Goal: Task Accomplishment & Management: Manage account settings

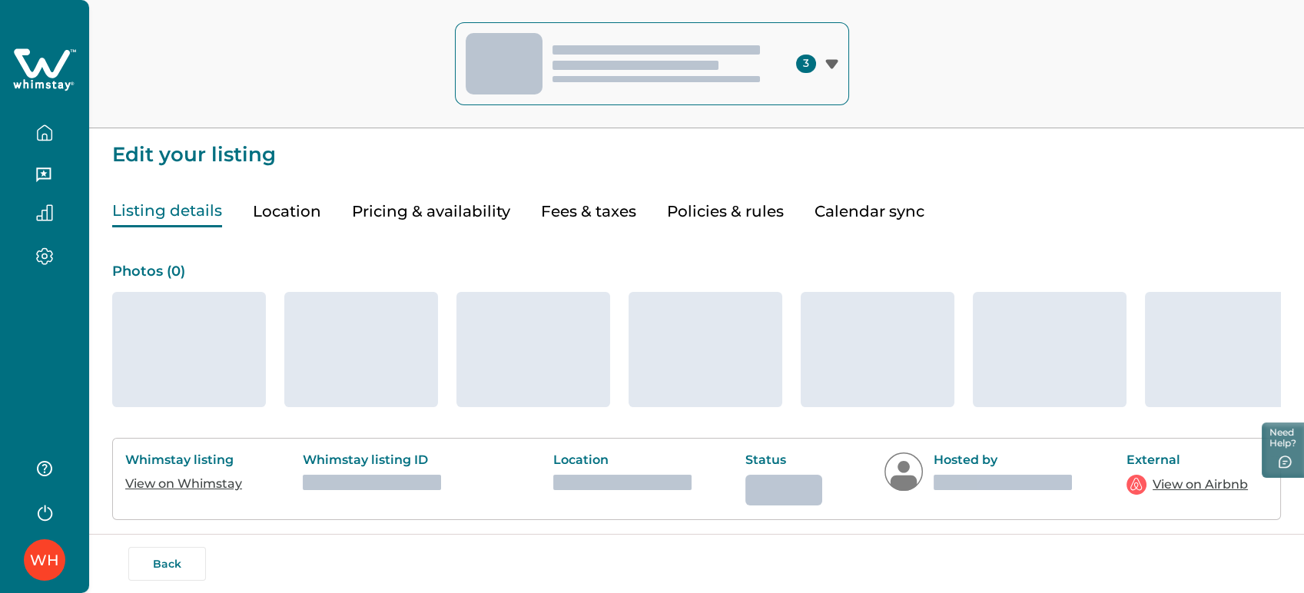
click at [36, 135] on icon "button" at bounding box center [44, 132] width 17 height 17
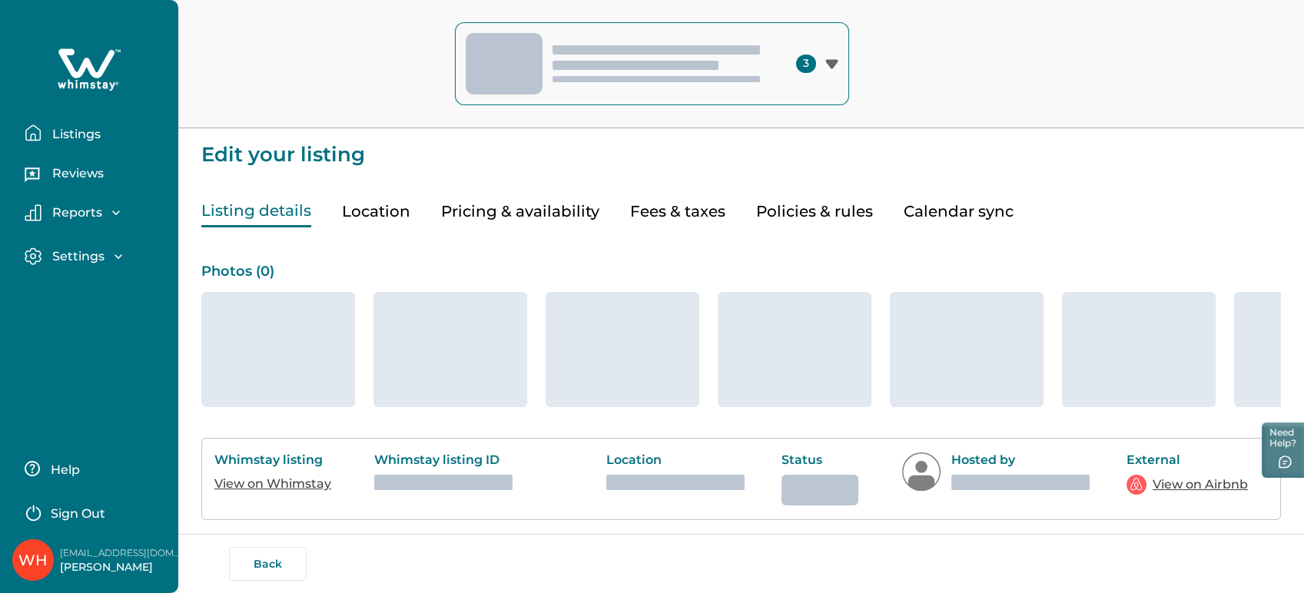
click at [54, 131] on p "Listings" at bounding box center [74, 134] width 53 height 15
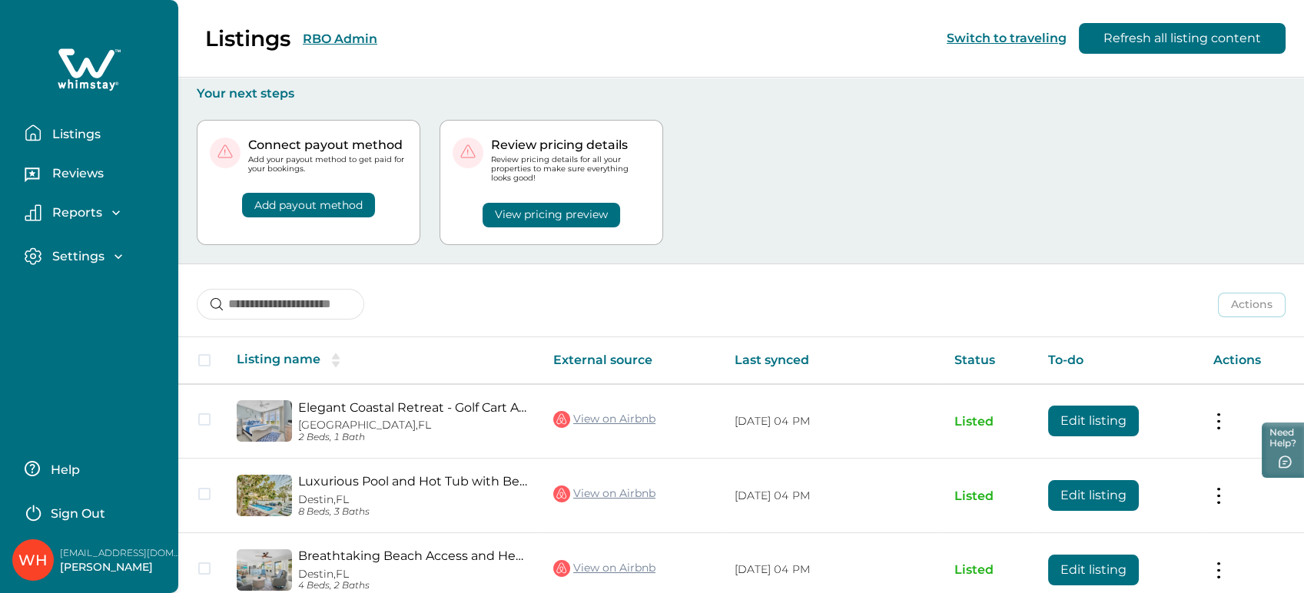
click at [328, 41] on div "Listings RBO Admin Switch to traveling Refresh all listing content" at bounding box center [652, 39] width 1304 height 78
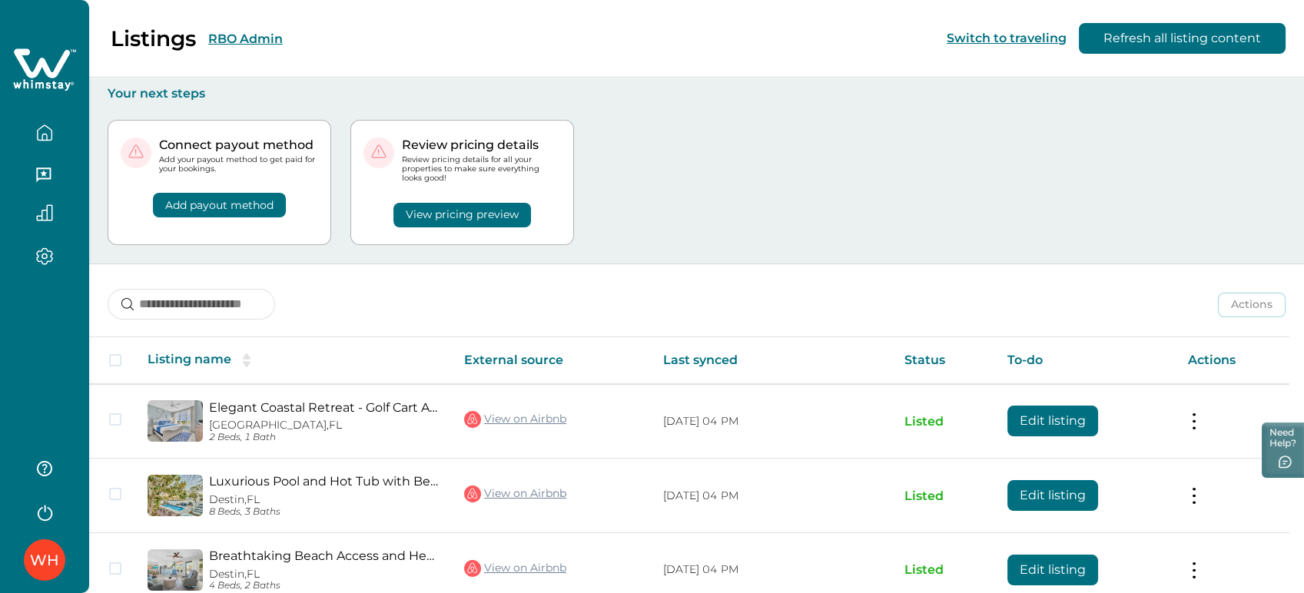
click at [247, 35] on button "RBO Admin" at bounding box center [245, 38] width 75 height 15
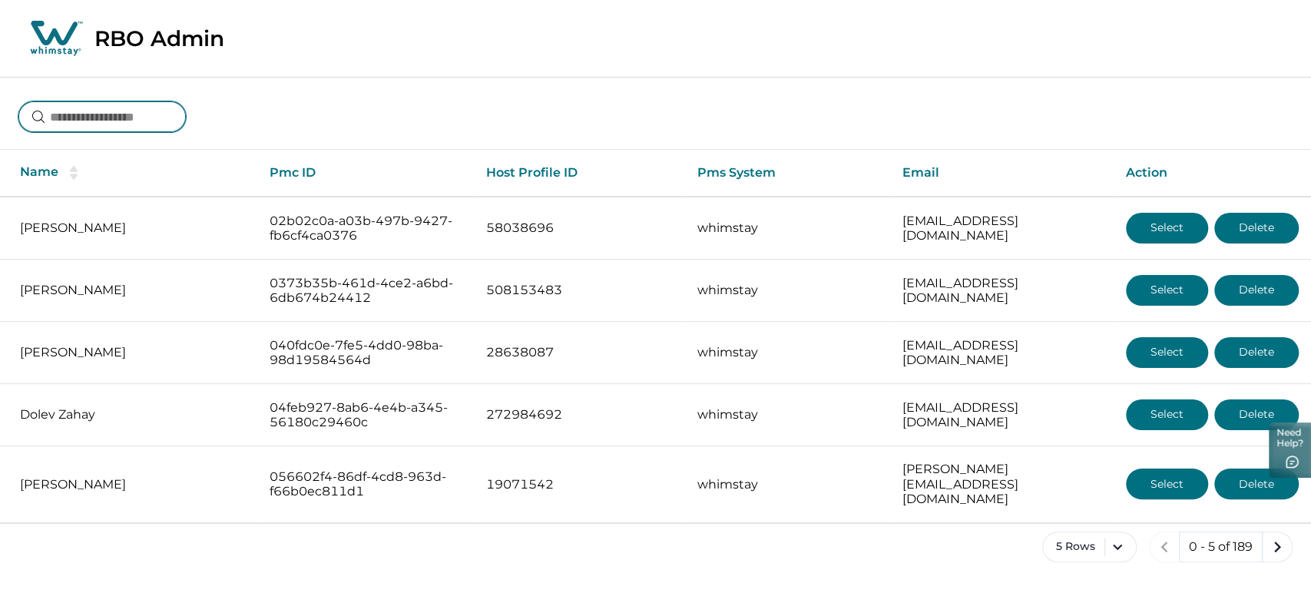
click at [146, 114] on input at bounding box center [101, 116] width 167 height 31
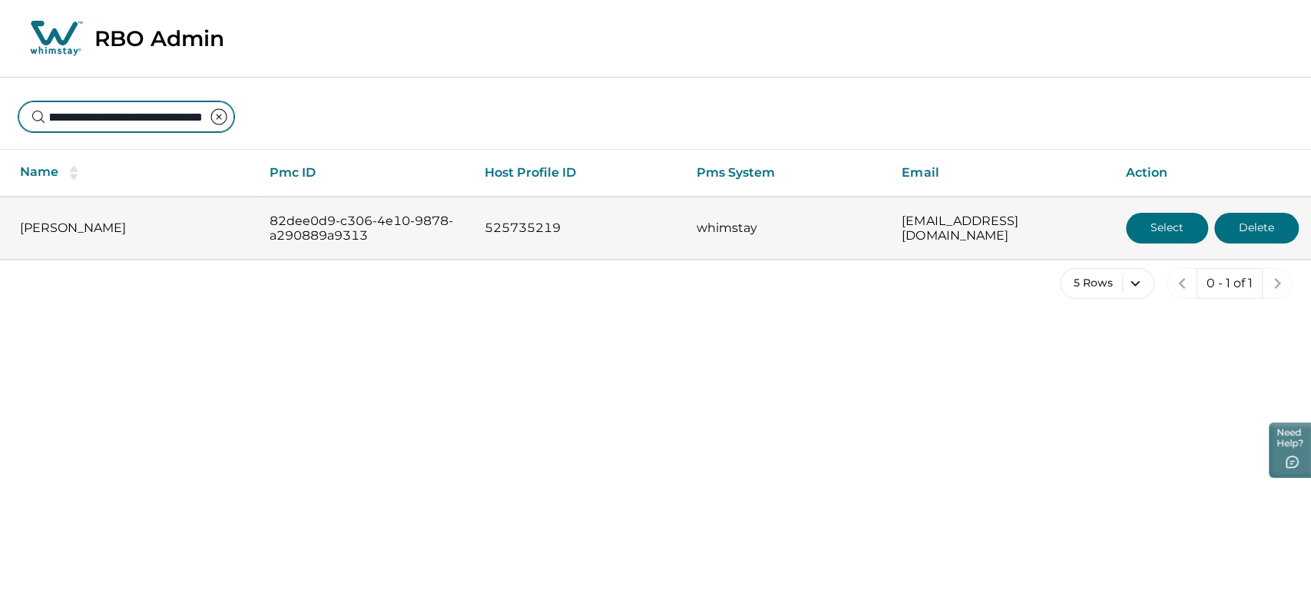
type input "**********"
click at [1131, 226] on button "Select" at bounding box center [1167, 228] width 82 height 31
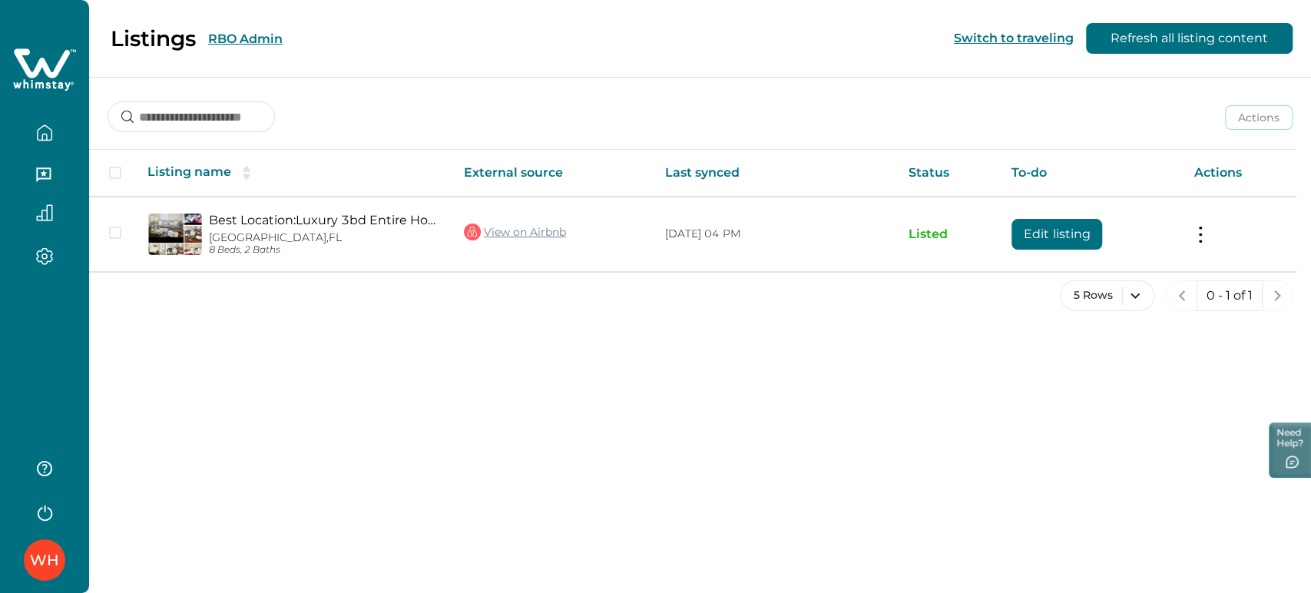
click at [713, 288] on div "5 Rows 0 - 1 of 1" at bounding box center [700, 307] width 1222 height 55
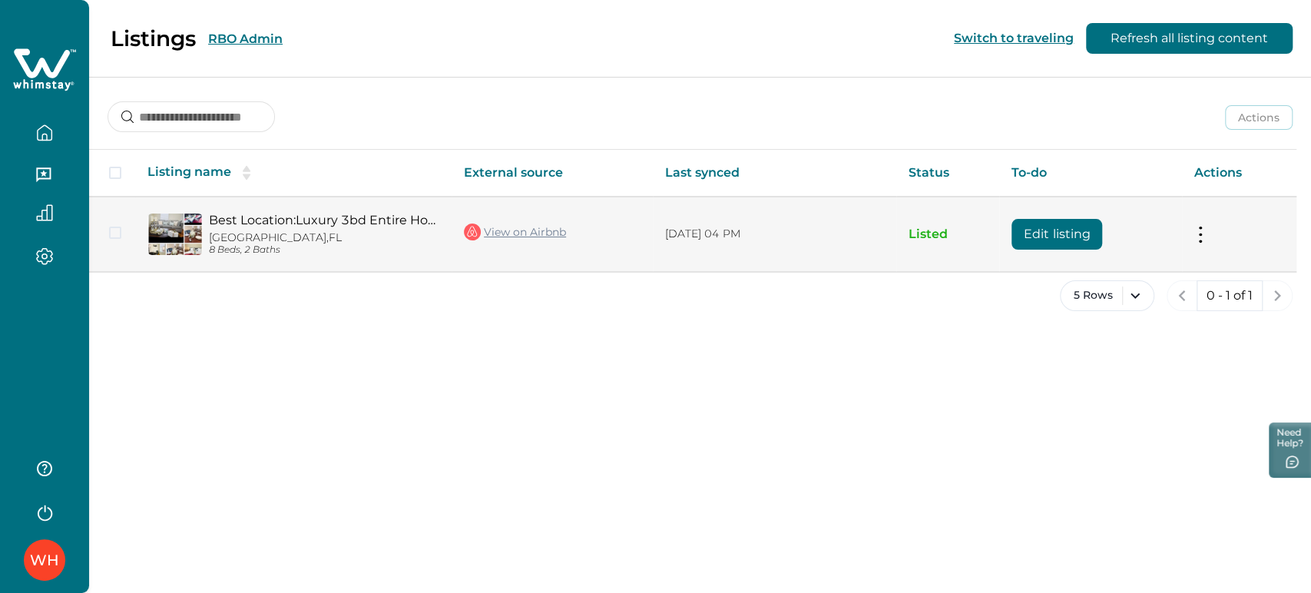
click at [1010, 238] on td "Edit listing" at bounding box center [1090, 234] width 183 height 75
click at [1032, 235] on button "Edit listing" at bounding box center [1057, 234] width 91 height 31
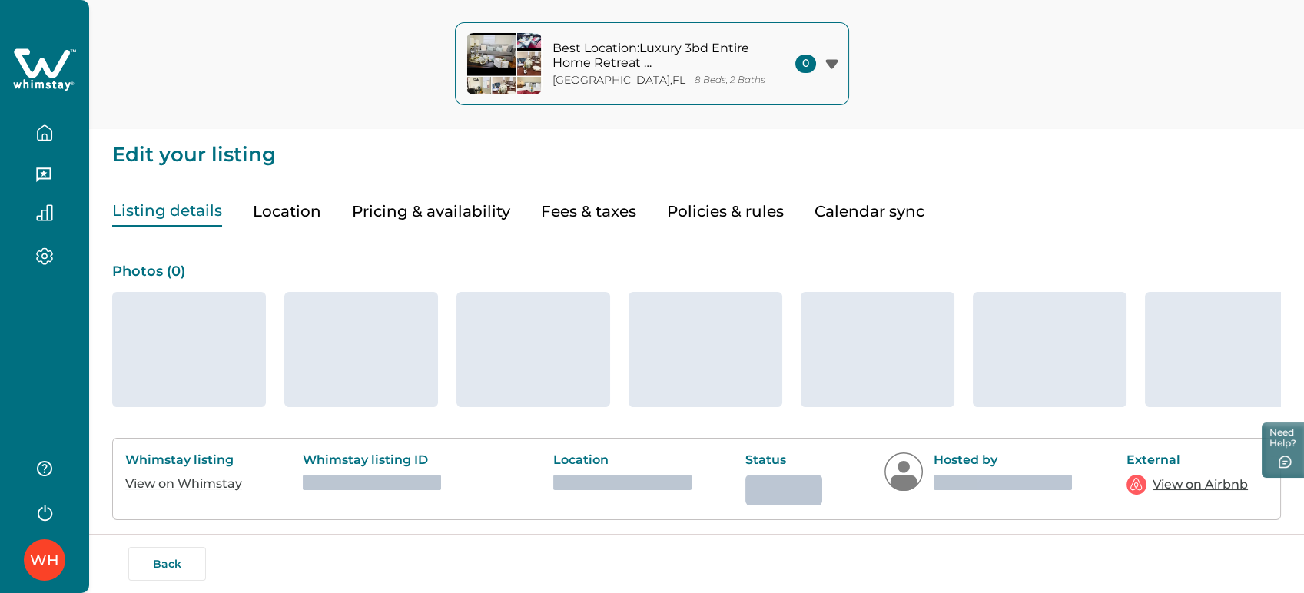
click at [605, 211] on button "Fees & taxes" at bounding box center [588, 211] width 95 height 31
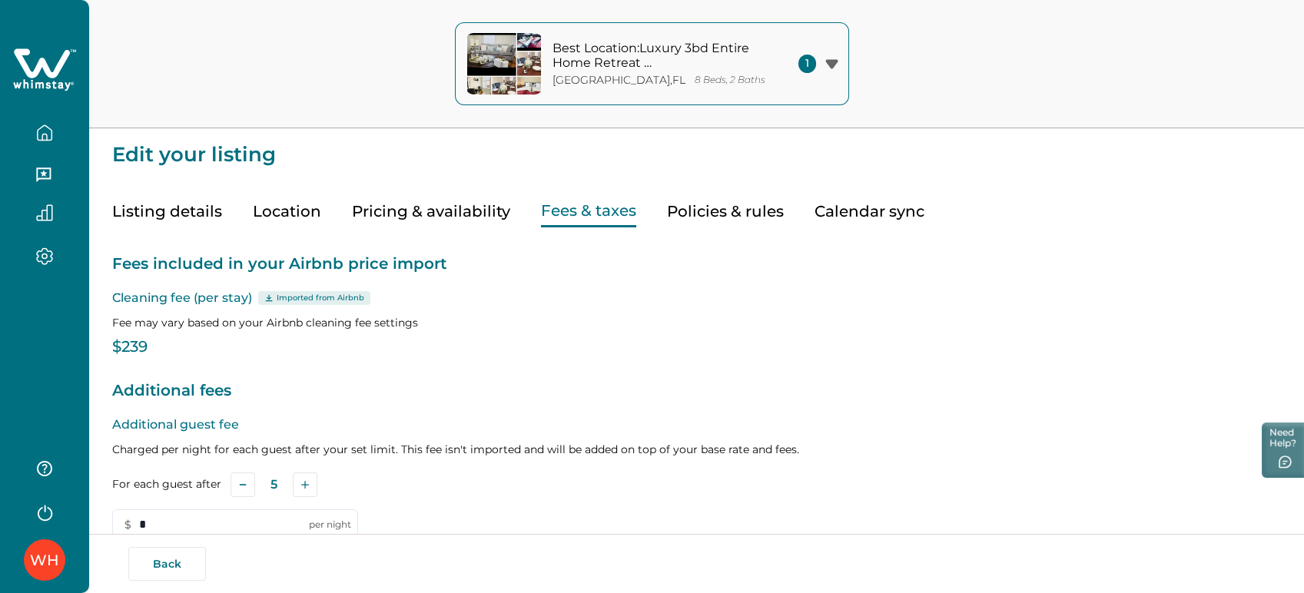
type input "**"
type input "*"
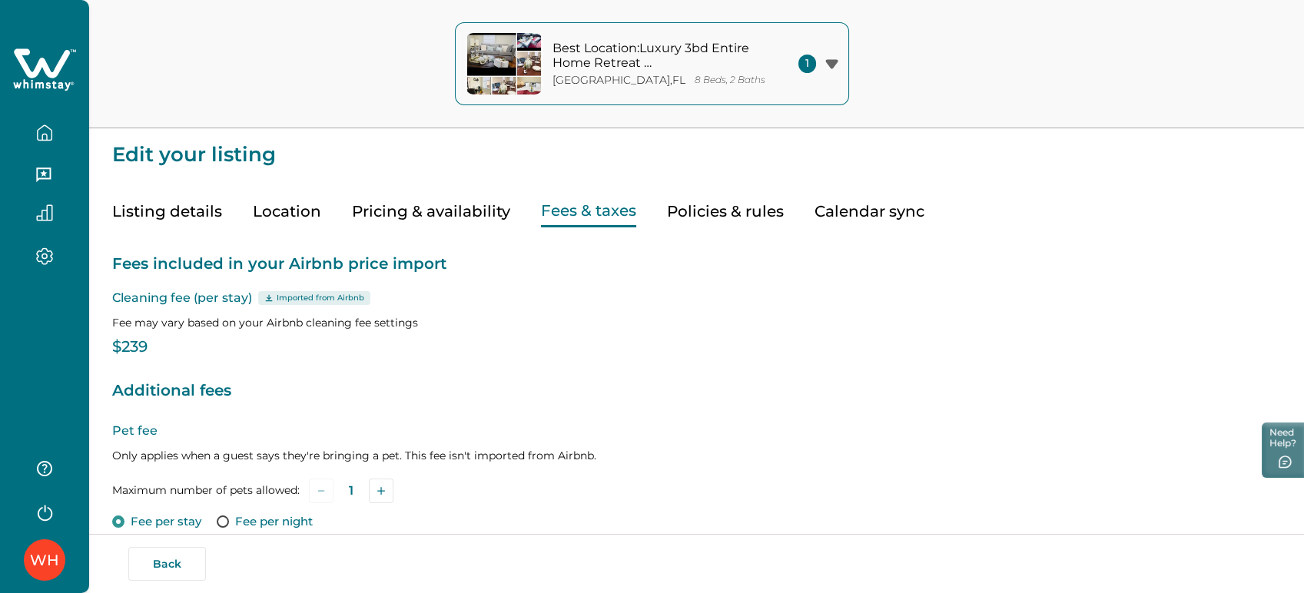
click at [434, 206] on button "Pricing & availability" at bounding box center [431, 211] width 158 height 31
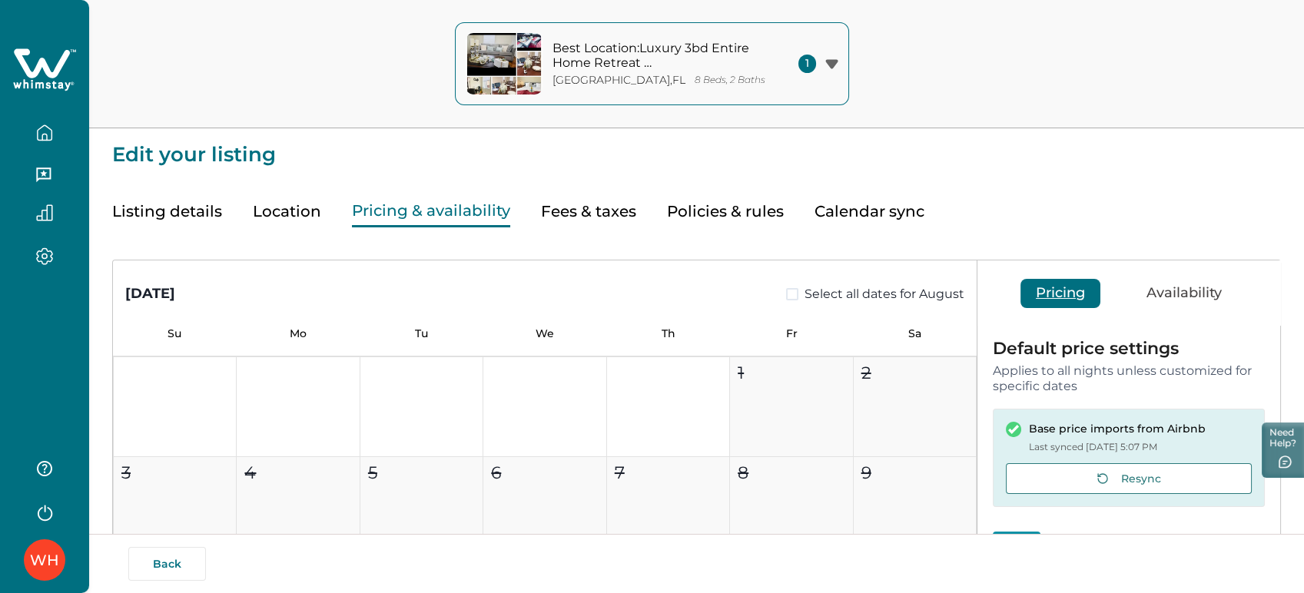
click at [610, 214] on button "Fees & taxes" at bounding box center [588, 211] width 95 height 31
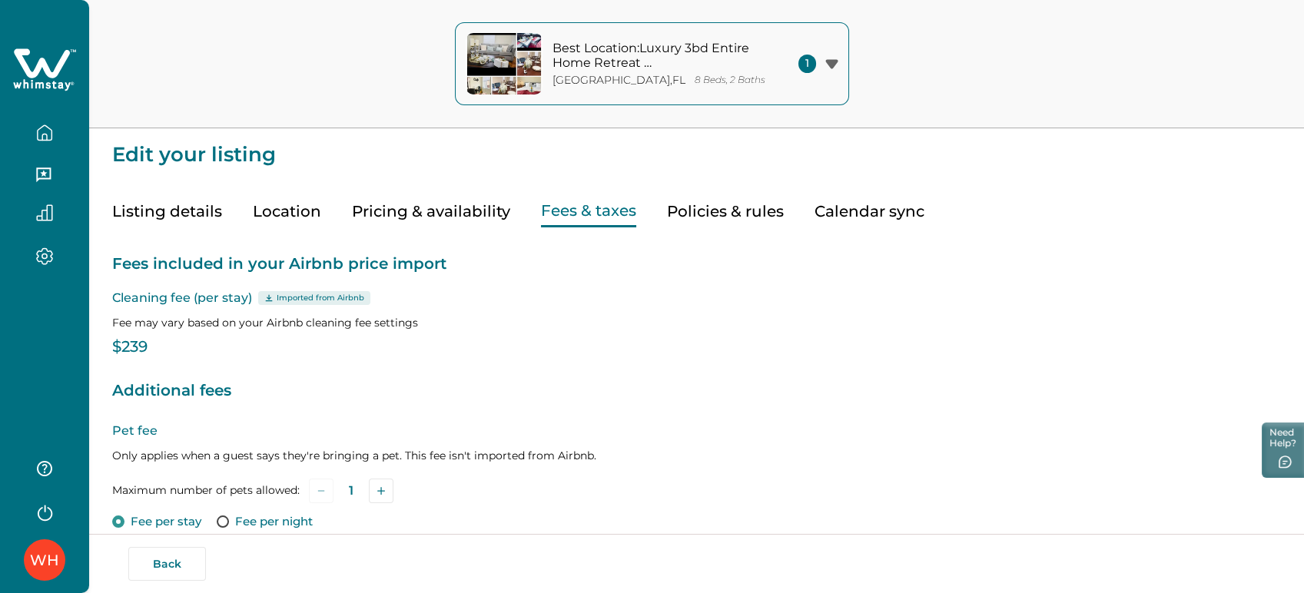
click at [479, 199] on button "Pricing & availability" at bounding box center [431, 211] width 158 height 31
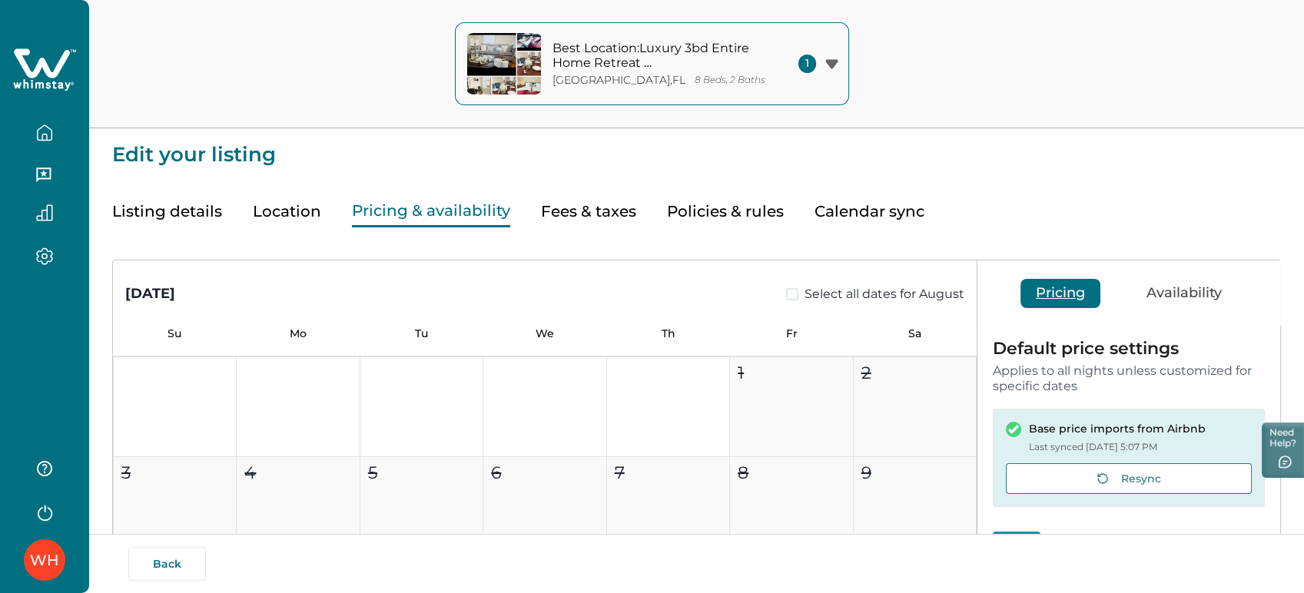
click at [45, 136] on icon "button" at bounding box center [44, 132] width 17 height 17
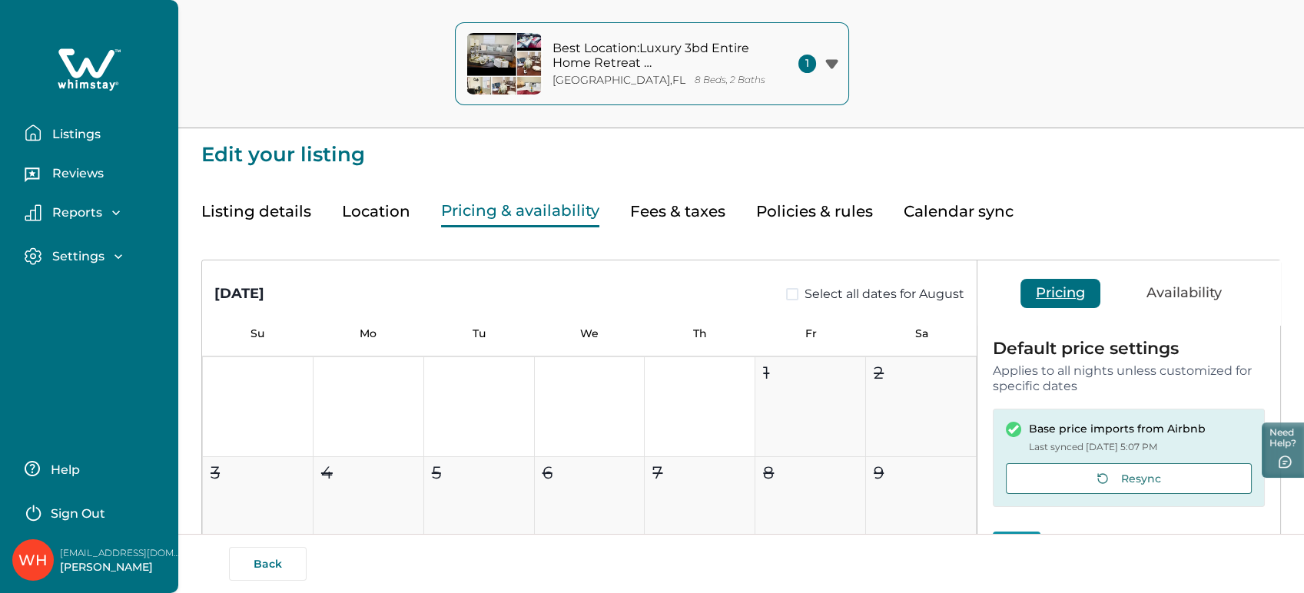
click at [89, 134] on p "Listings" at bounding box center [74, 134] width 53 height 15
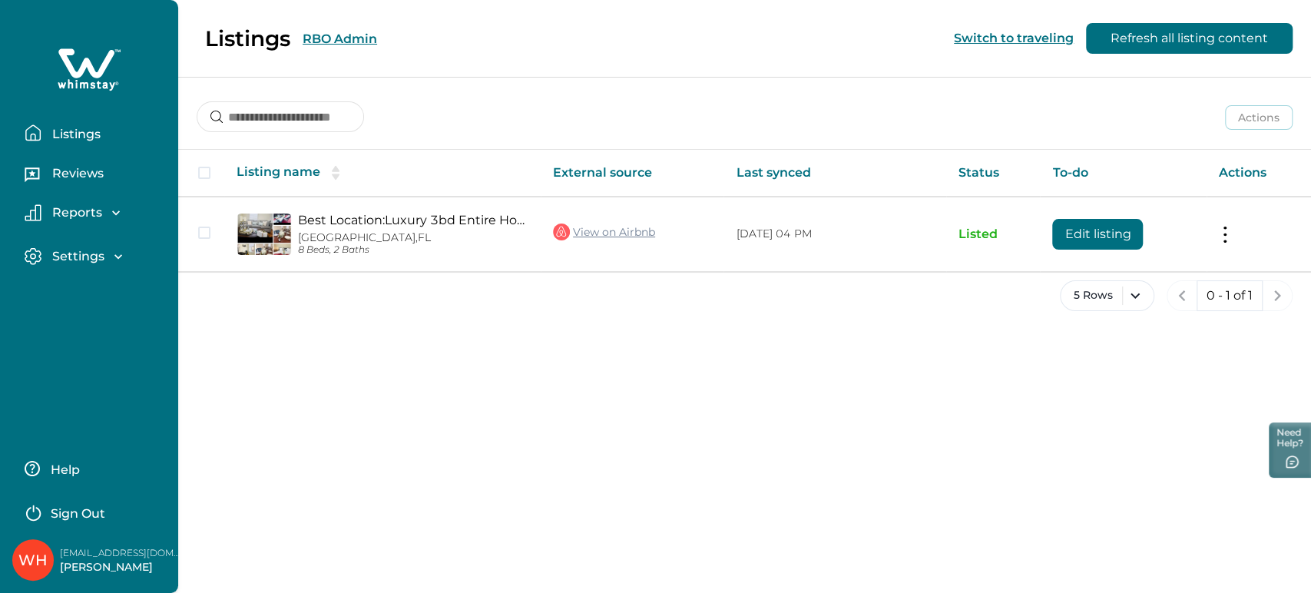
click at [545, 335] on div "Listings RBO Admin Switch to traveling Refresh all listing content Actions Acti…" at bounding box center [744, 296] width 1133 height 593
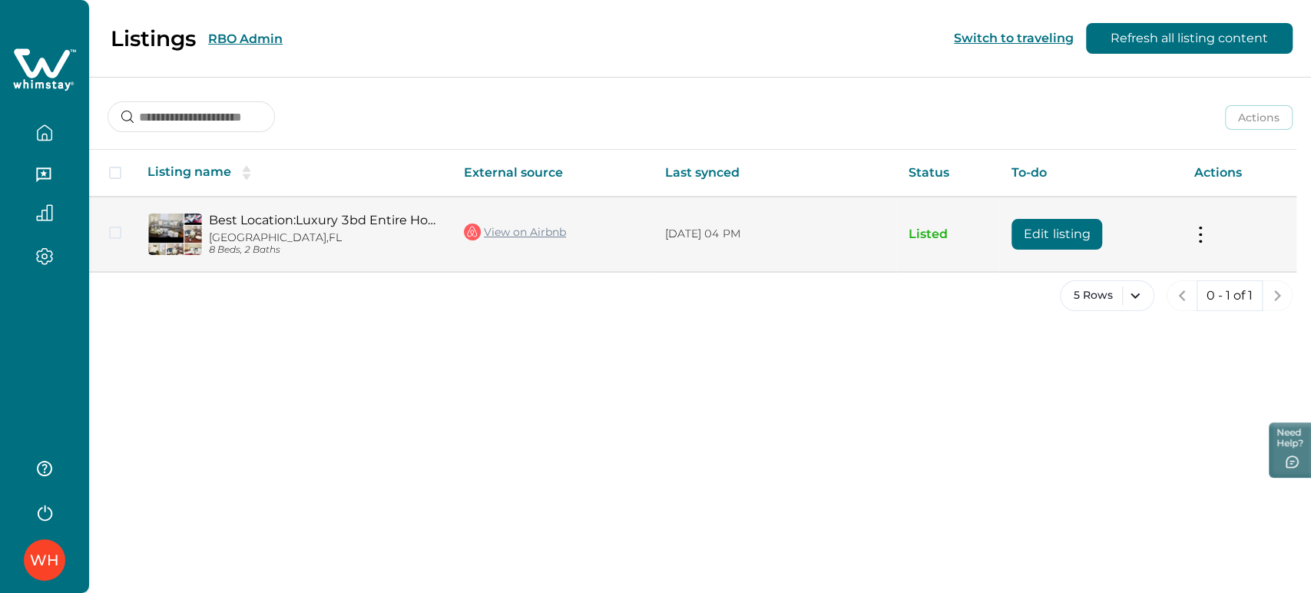
click at [1026, 229] on button "Edit listing" at bounding box center [1057, 234] width 91 height 31
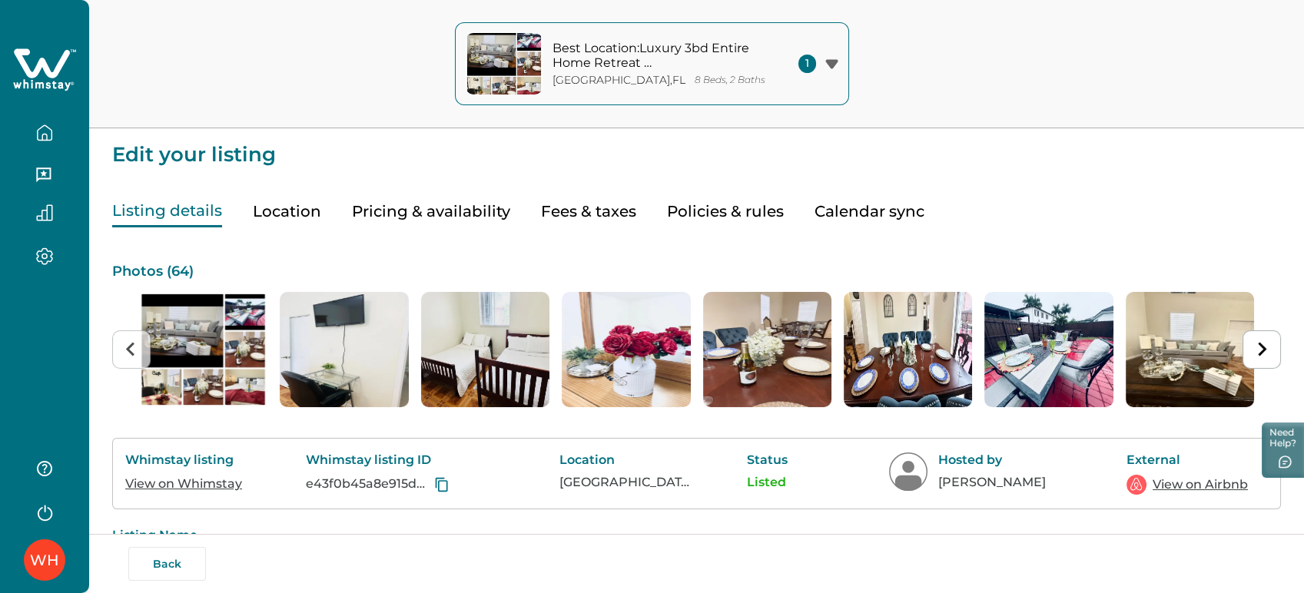
click at [433, 216] on button "Pricing & availability" at bounding box center [431, 211] width 158 height 31
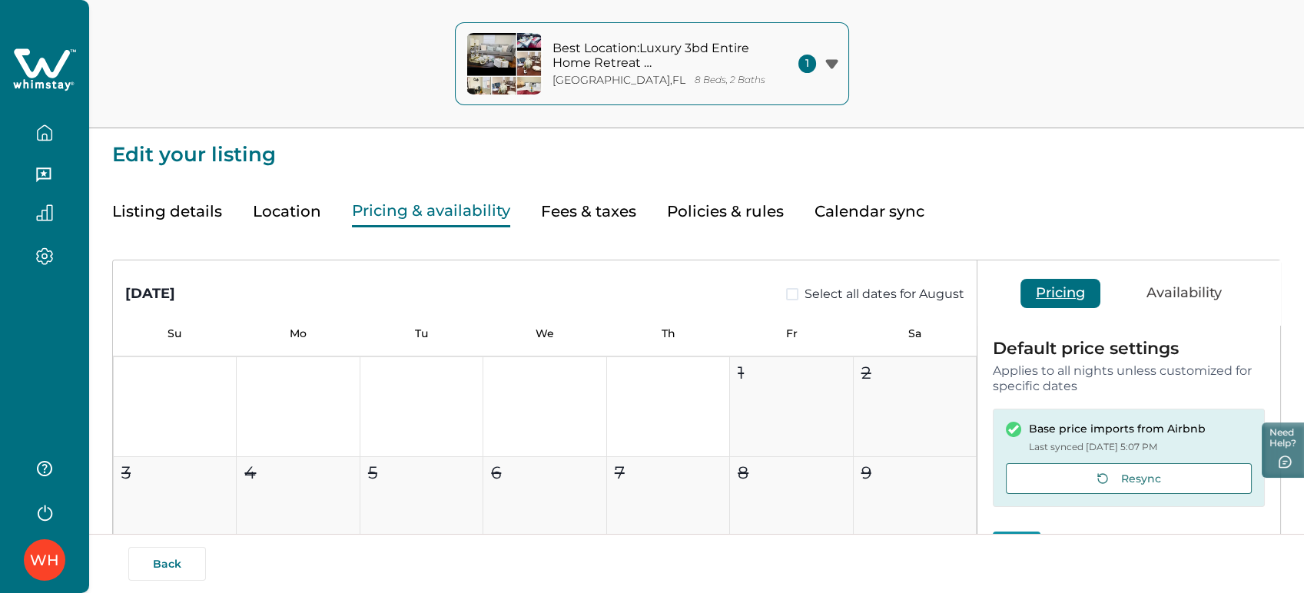
click at [56, 542] on div "WH" at bounding box center [44, 560] width 29 height 37
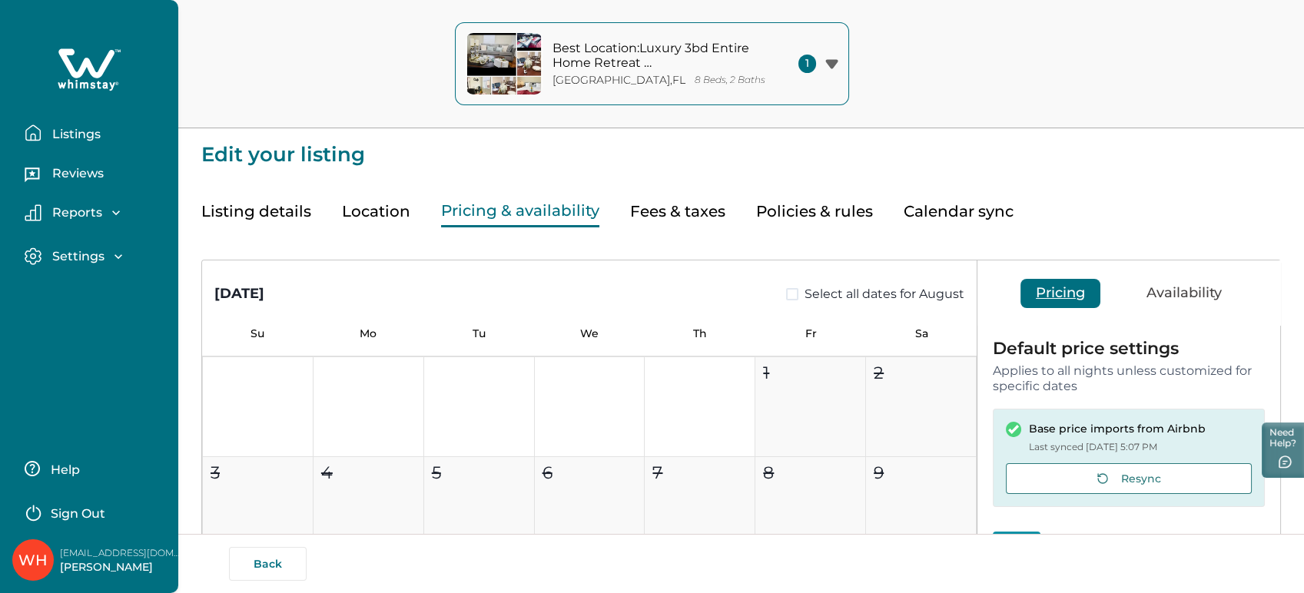
scroll to position [85, 0]
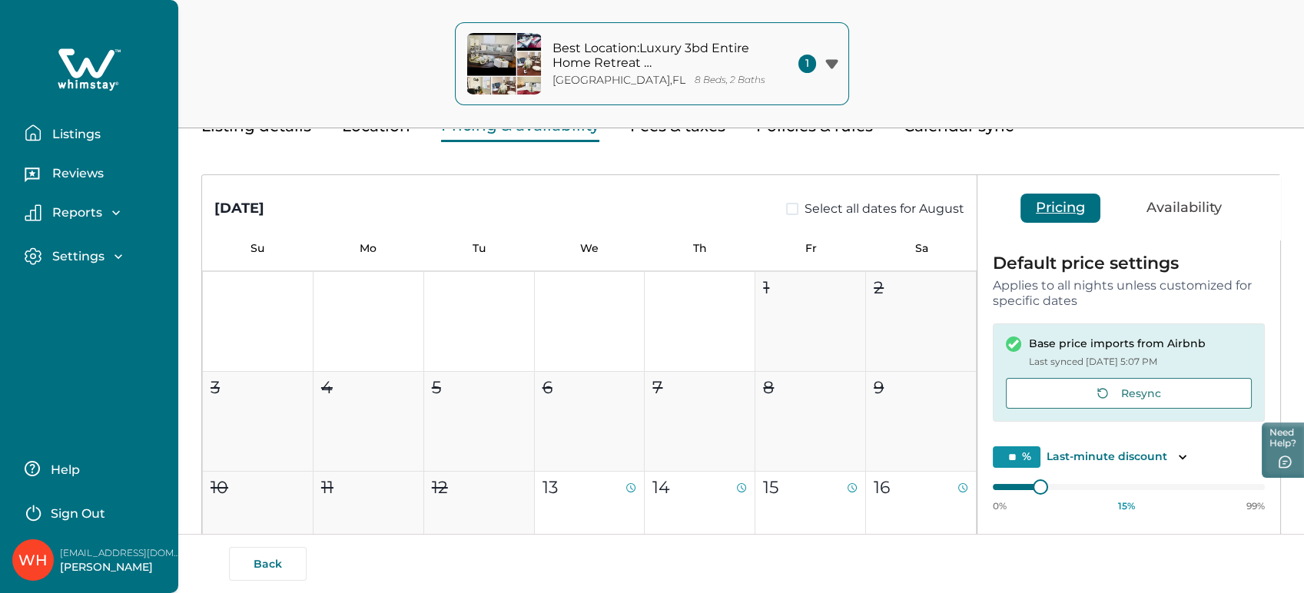
click at [267, 101] on div "Best Location:Luxury 3bd Entire Home Retreat [GEOGRAPHIC_DATA] 8 Beds, 2 Baths …" at bounding box center [652, 64] width 1304 height 128
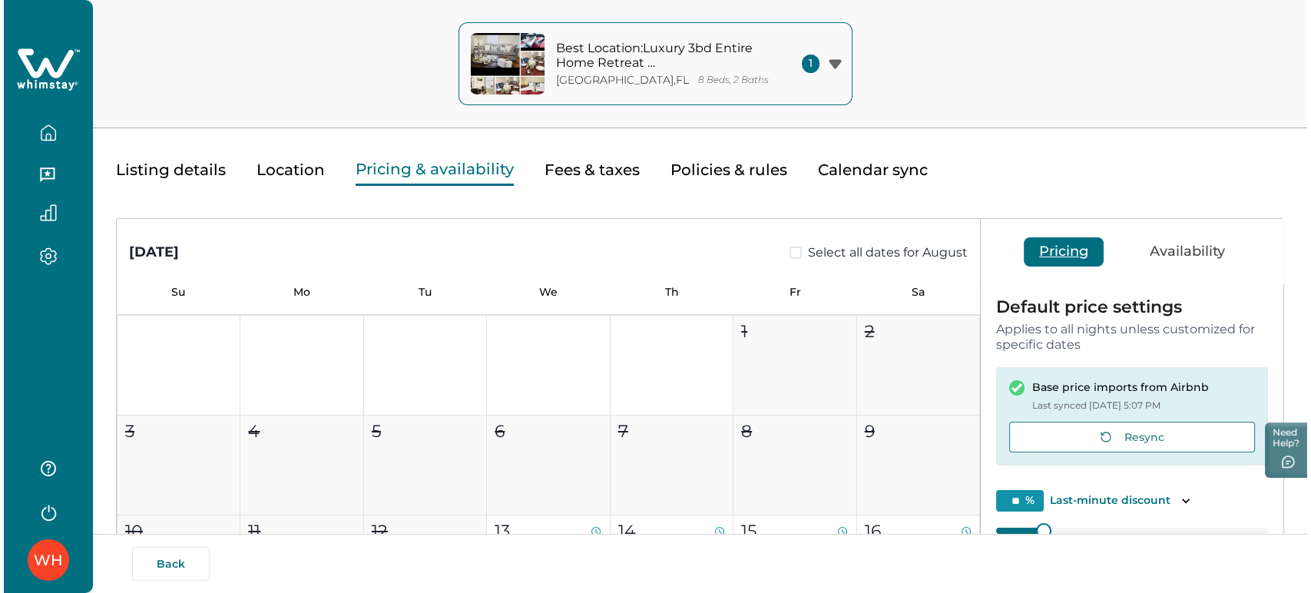
scroll to position [0, 0]
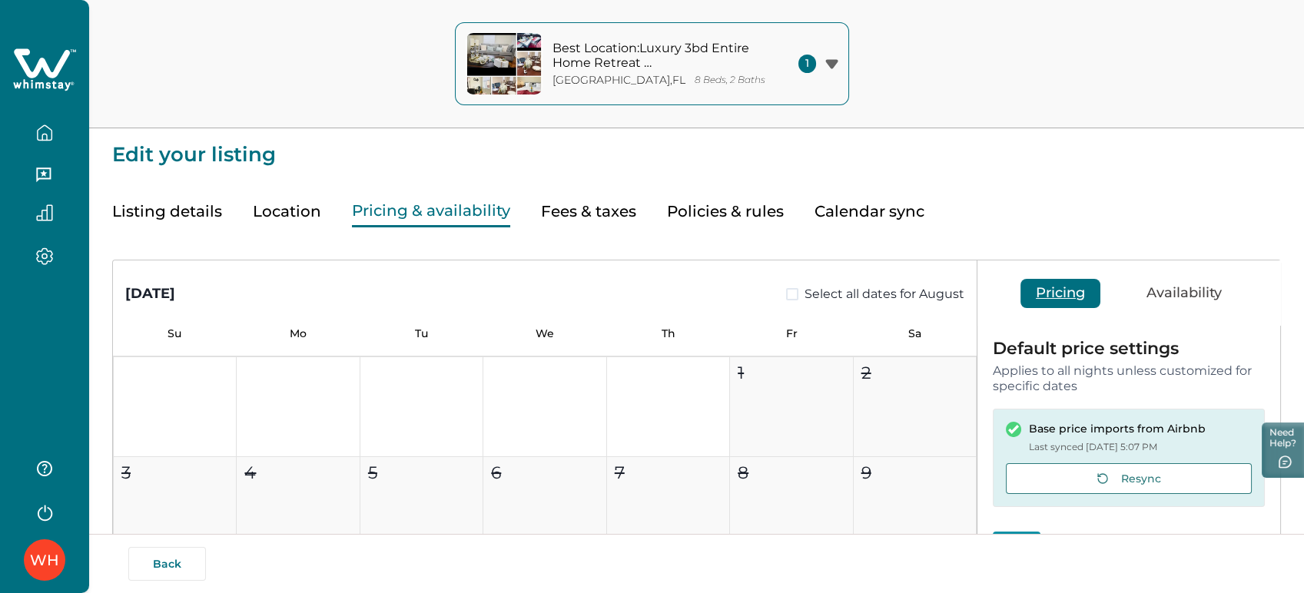
click at [165, 207] on button "Listing details" at bounding box center [167, 211] width 110 height 31
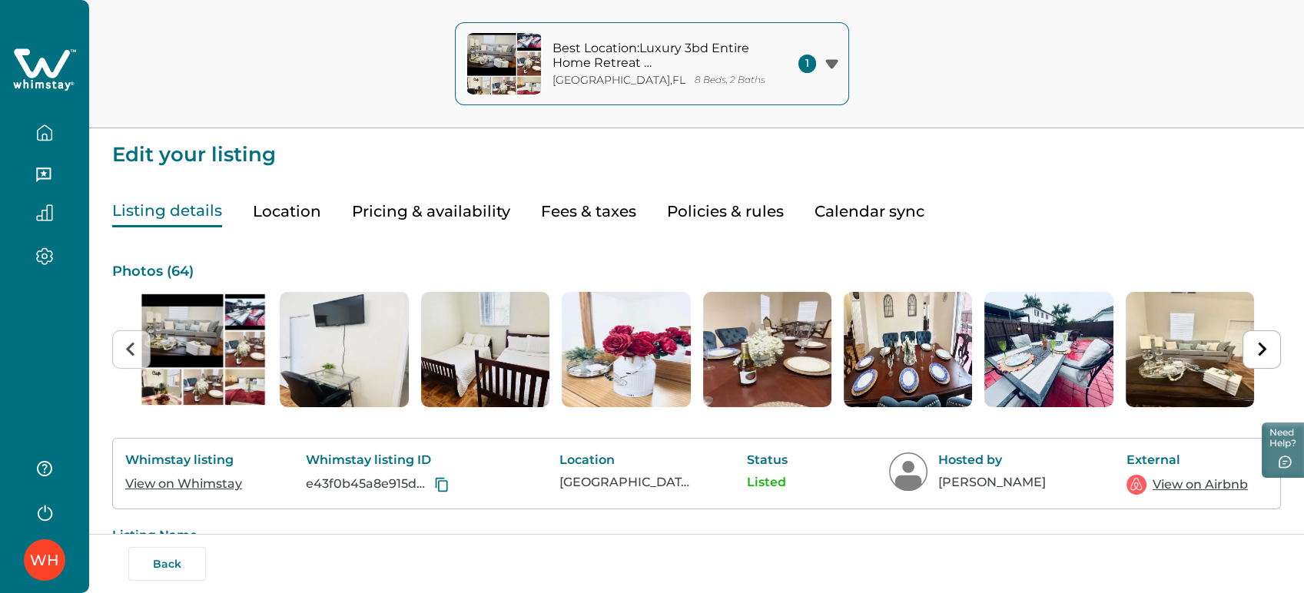
click at [67, 132] on button "button" at bounding box center [44, 133] width 65 height 31
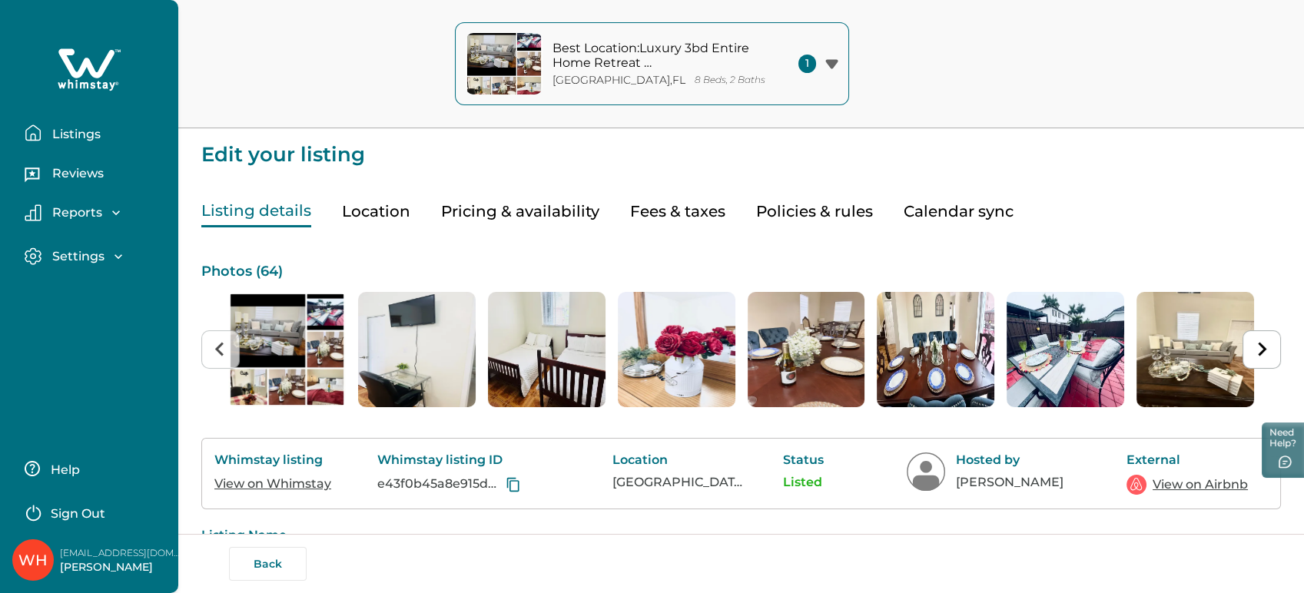
click at [94, 134] on p "Listings" at bounding box center [74, 134] width 53 height 15
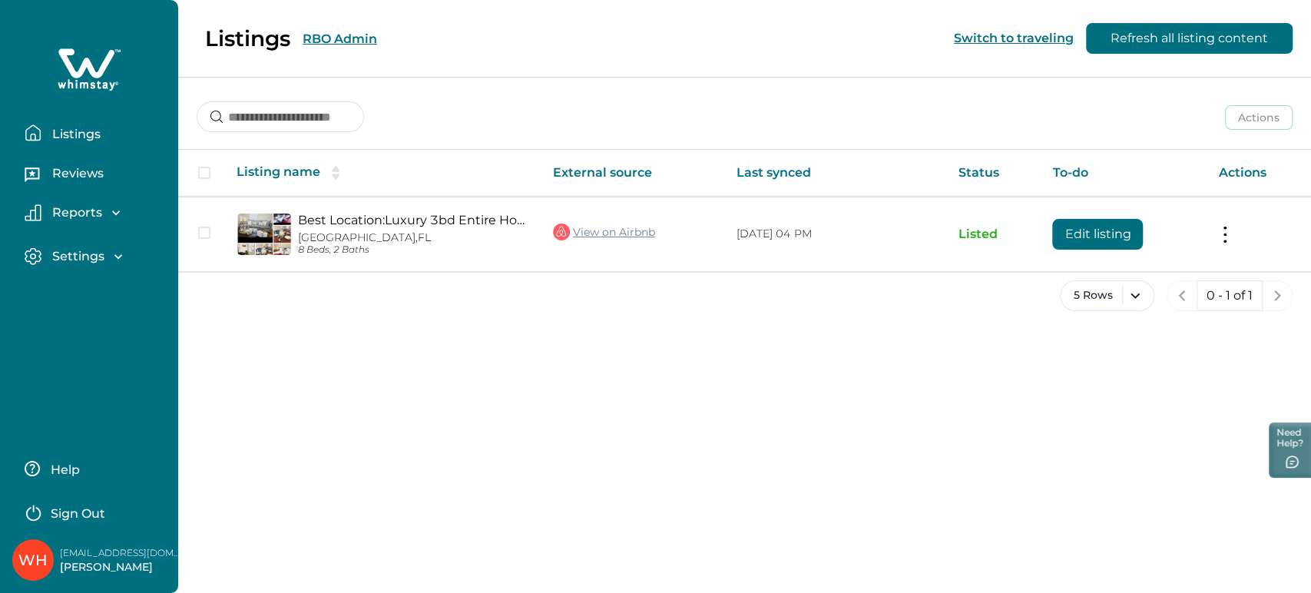
click at [347, 49] on div "Listings RBO Admin Switch to traveling Refresh all listing content" at bounding box center [655, 39] width 1311 height 78
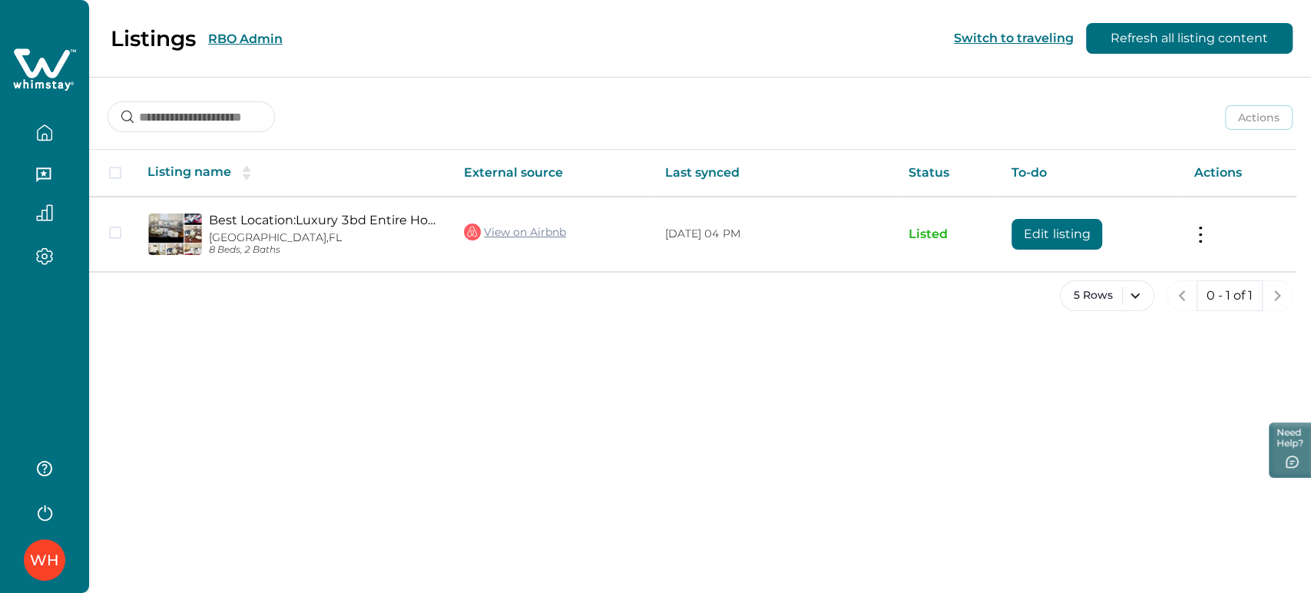
click at [252, 38] on button "RBO Admin" at bounding box center [245, 38] width 75 height 15
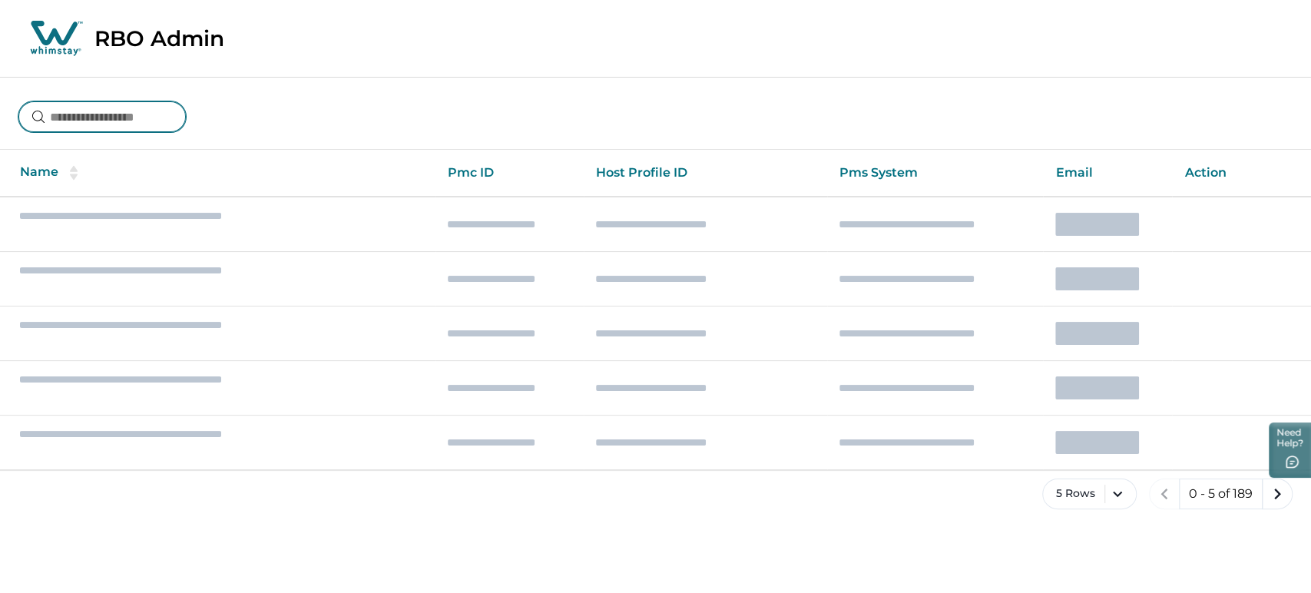
click at [186, 115] on input at bounding box center [101, 116] width 167 height 31
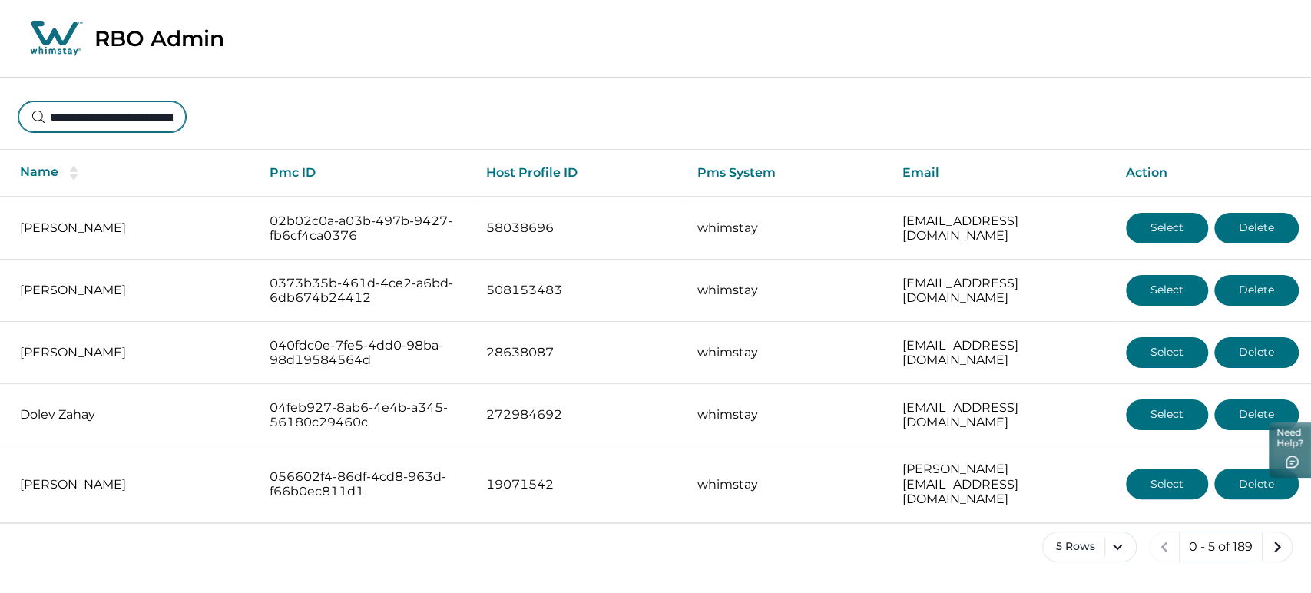
scroll to position [0, 88]
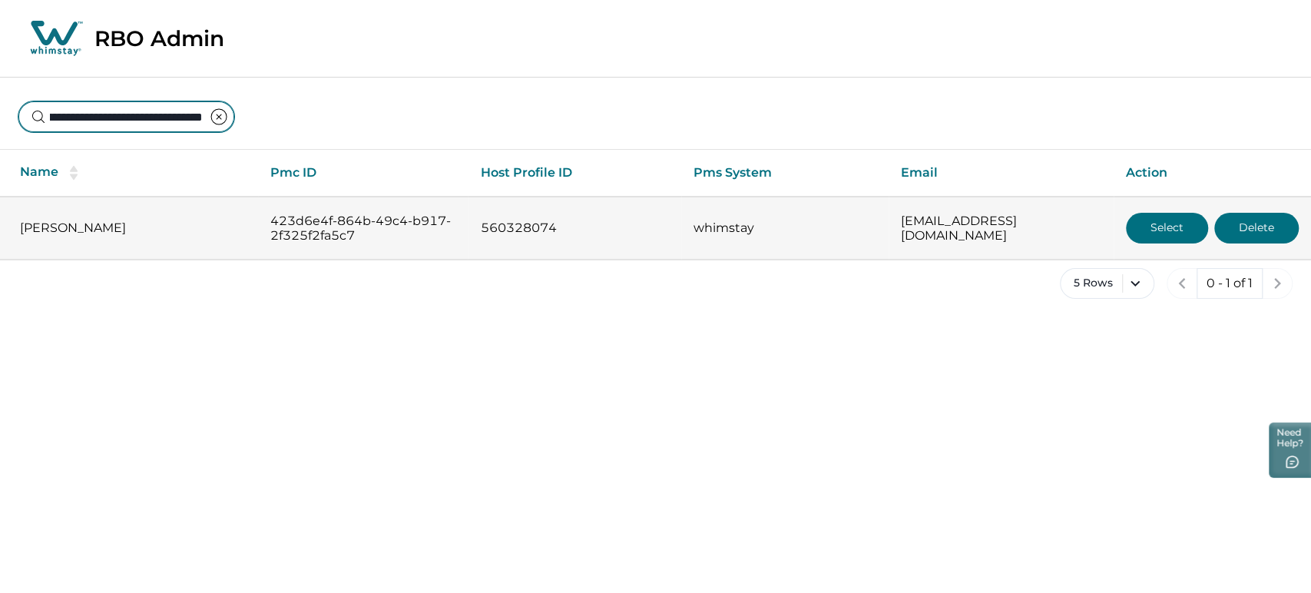
type input "**********"
click at [1176, 217] on button "Select" at bounding box center [1167, 228] width 82 height 31
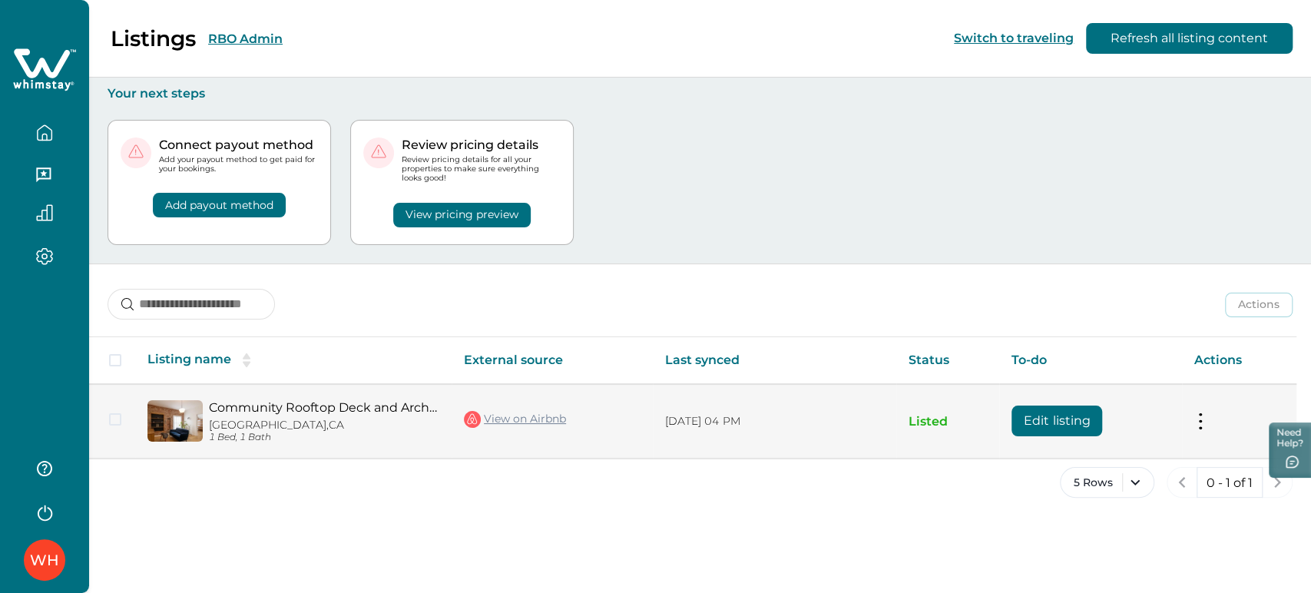
click at [1022, 414] on button "Edit listing" at bounding box center [1057, 421] width 91 height 31
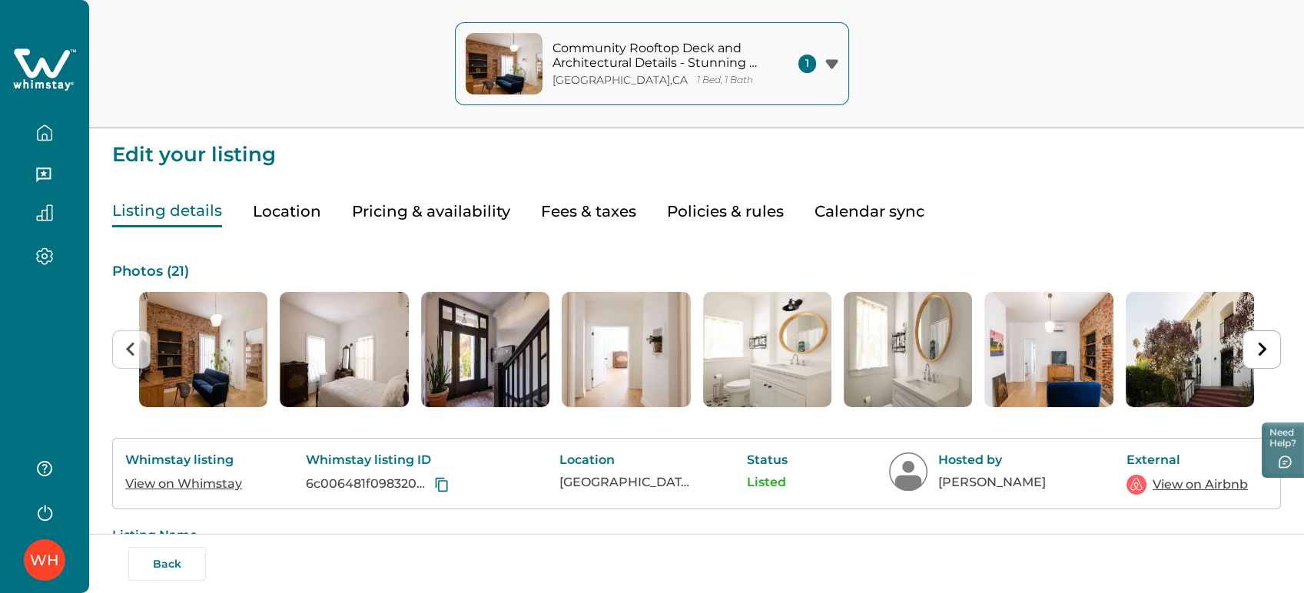
click at [215, 478] on link "View on Whimstay" at bounding box center [183, 483] width 117 height 15
click at [1204, 485] on link "View on Airbnb" at bounding box center [1199, 484] width 95 height 18
click at [37, 133] on icon "button" at bounding box center [44, 132] width 17 height 17
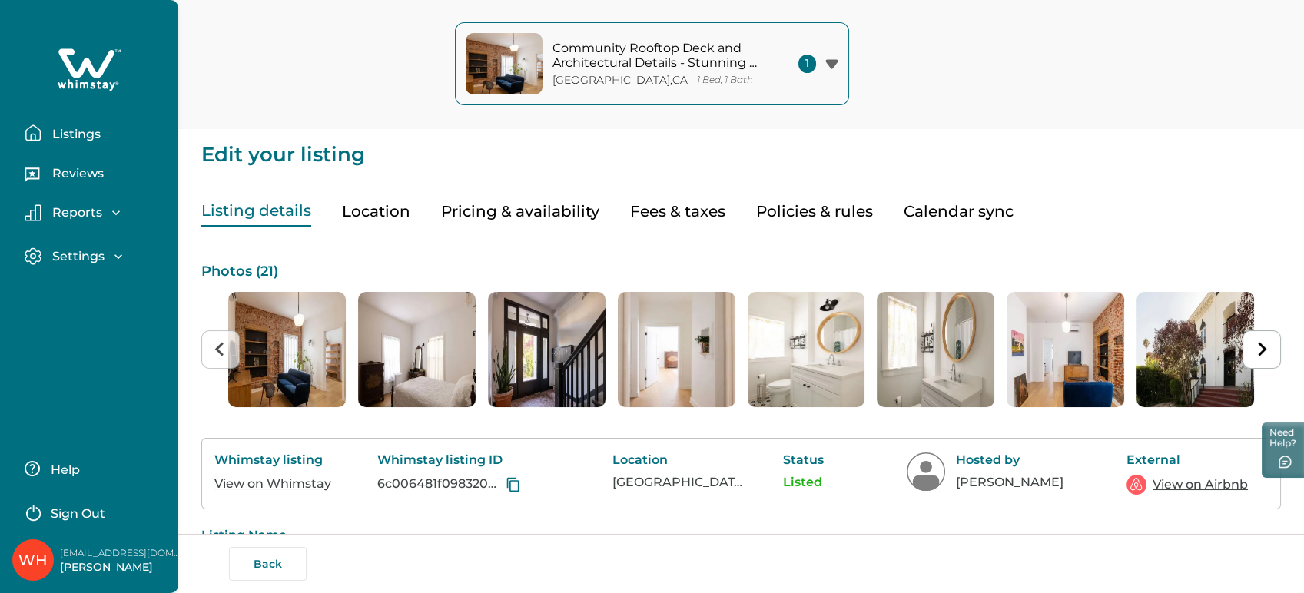
click at [37, 133] on icon "button" at bounding box center [33, 132] width 17 height 17
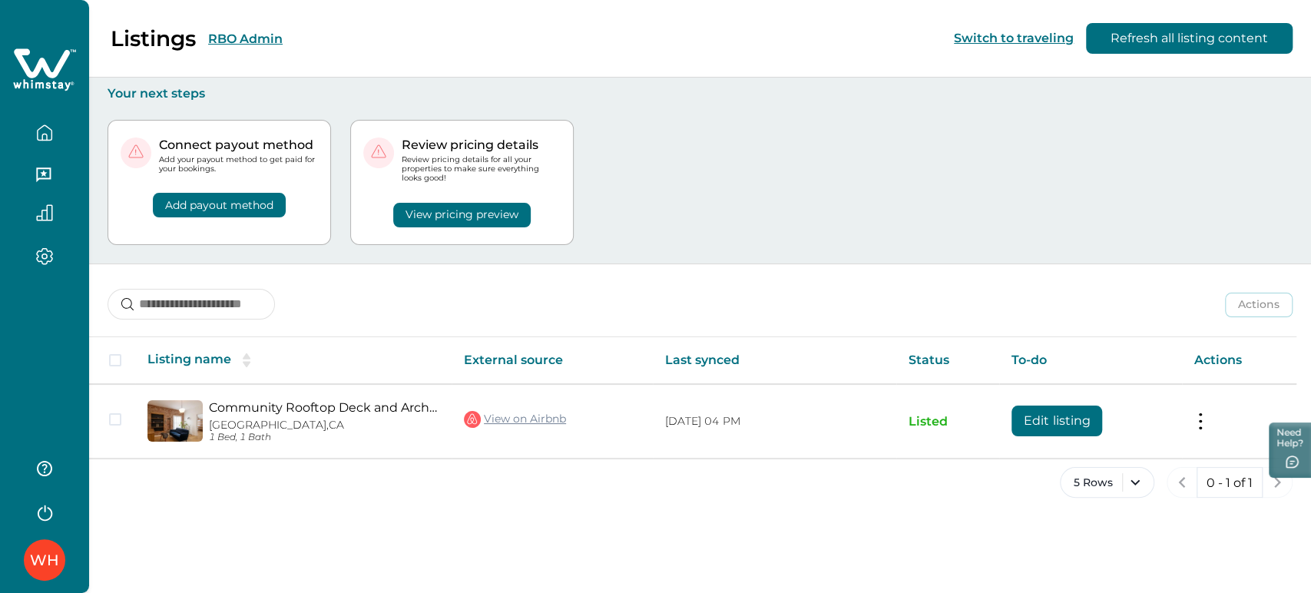
click at [331, 35] on div "Listings RBO Admin Switch to traveling Refresh all listing content" at bounding box center [655, 39] width 1311 height 78
click at [267, 34] on button "RBO Admin" at bounding box center [245, 38] width 75 height 15
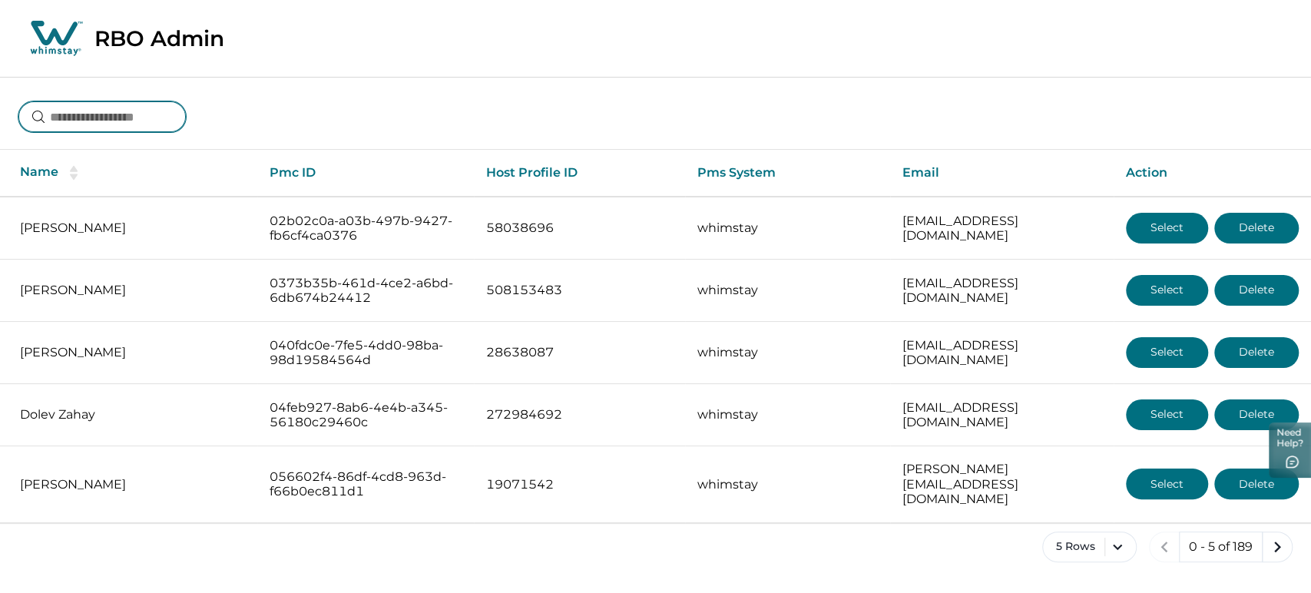
click at [169, 125] on input at bounding box center [101, 116] width 167 height 31
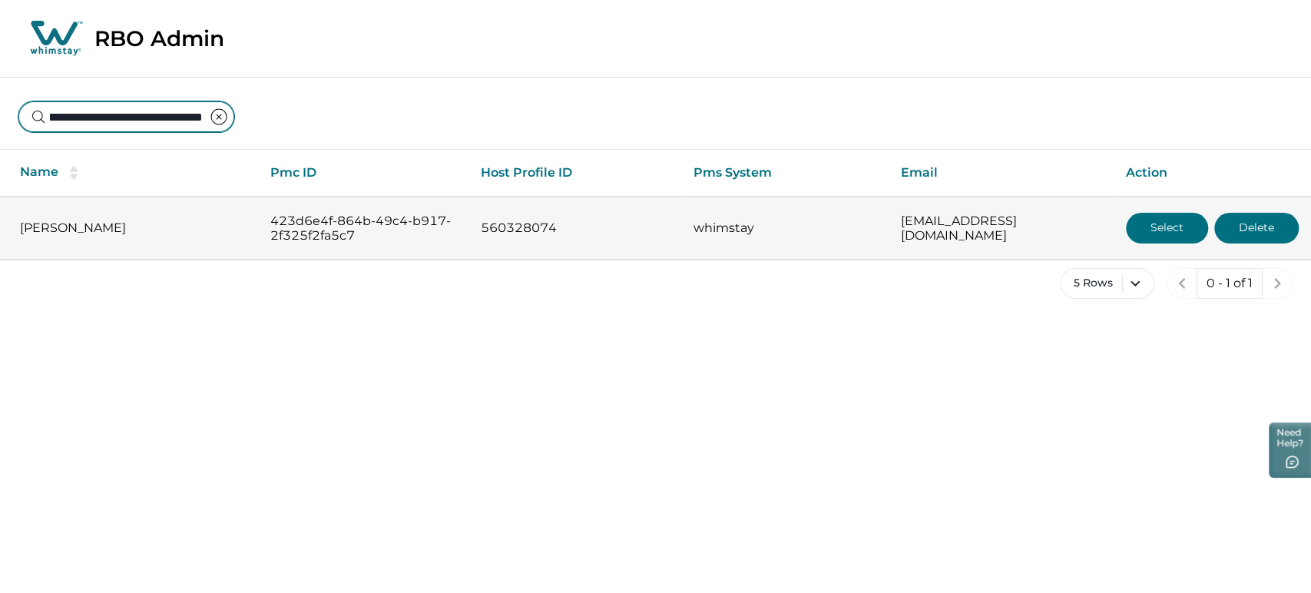
type input "**********"
click at [1161, 227] on button "Select" at bounding box center [1167, 228] width 82 height 31
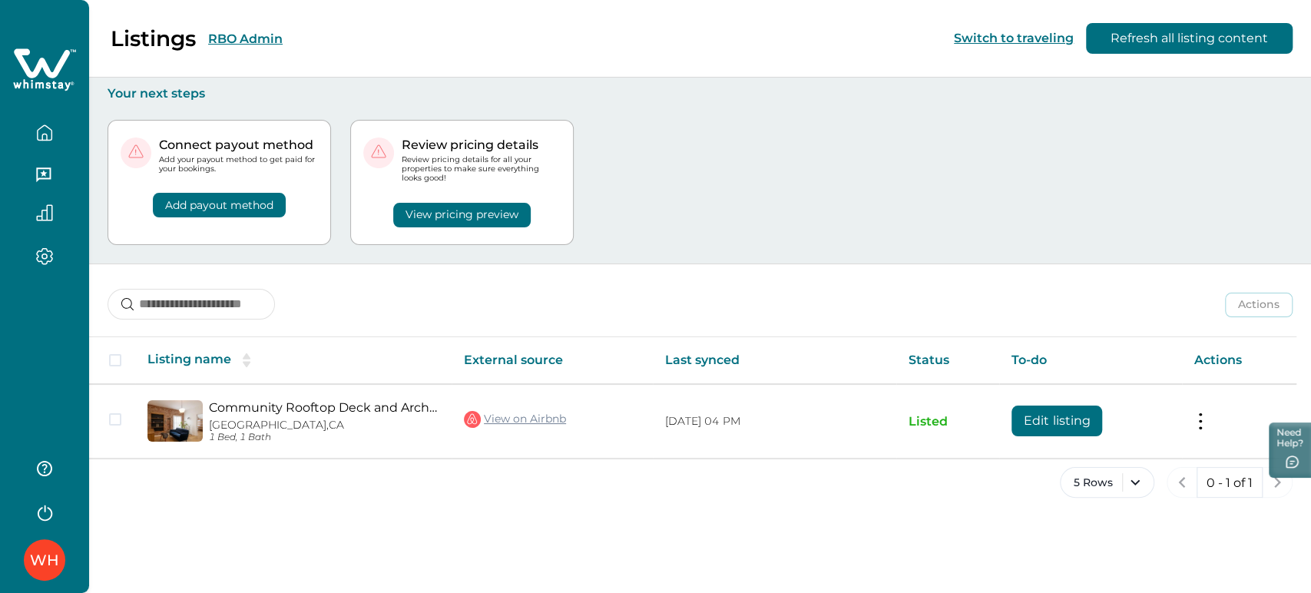
click at [245, 31] on button "RBO Admin" at bounding box center [245, 38] width 75 height 15
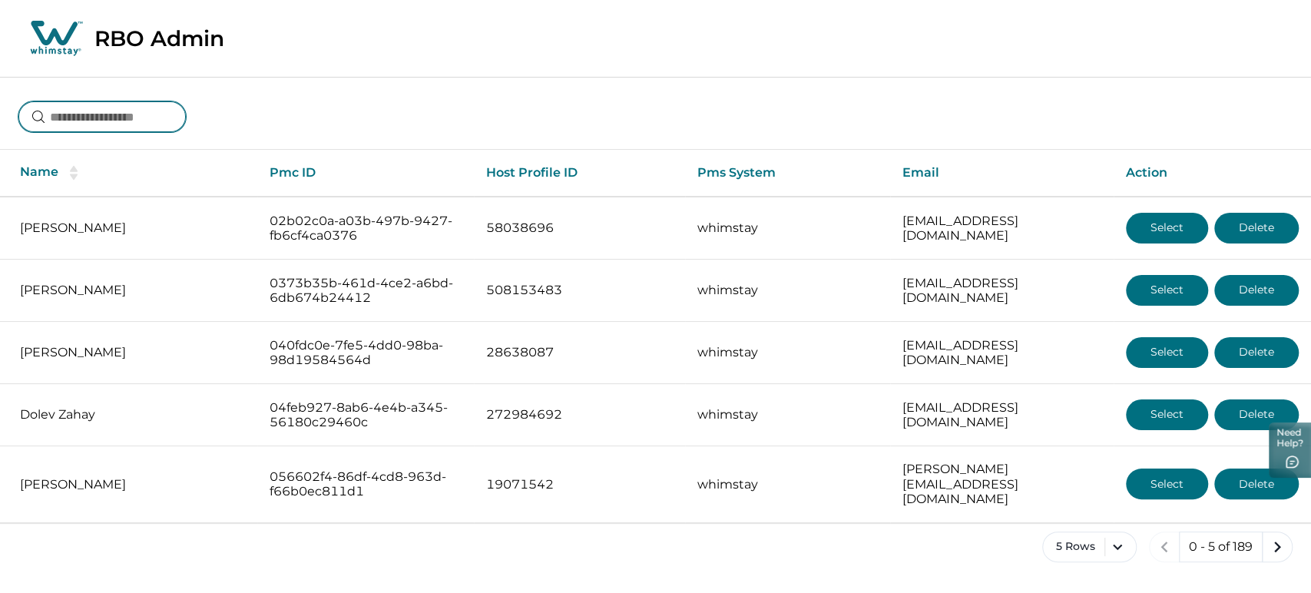
click at [135, 128] on input at bounding box center [101, 116] width 167 height 31
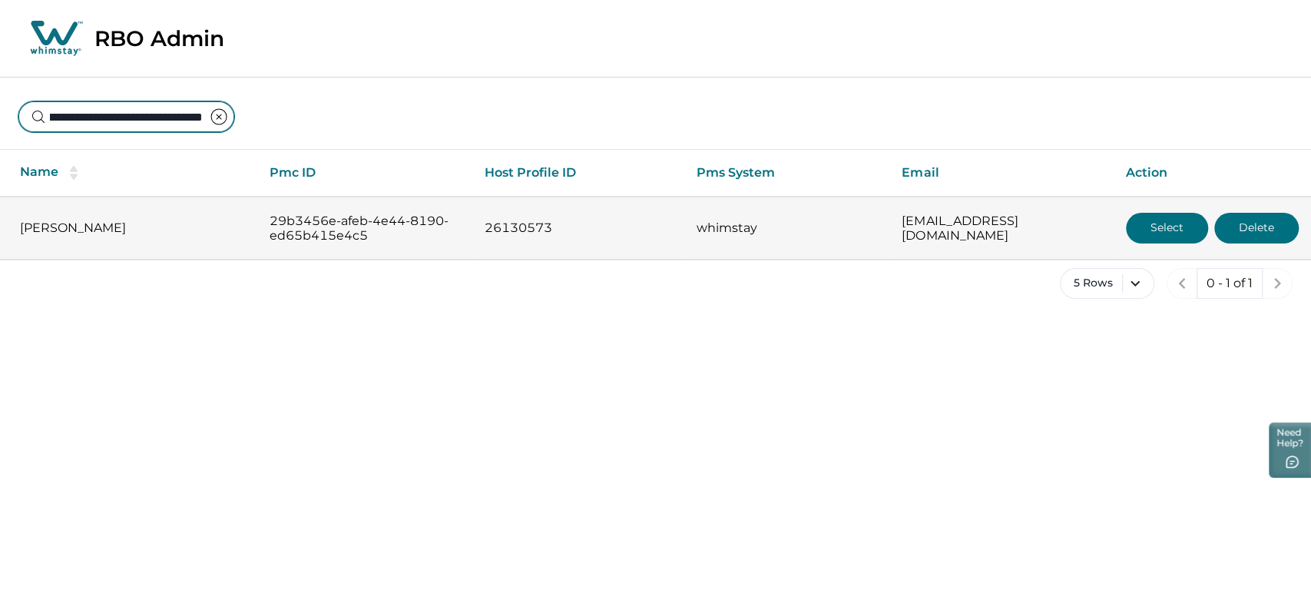
type input "**********"
click at [1137, 231] on button "Select" at bounding box center [1167, 228] width 82 height 31
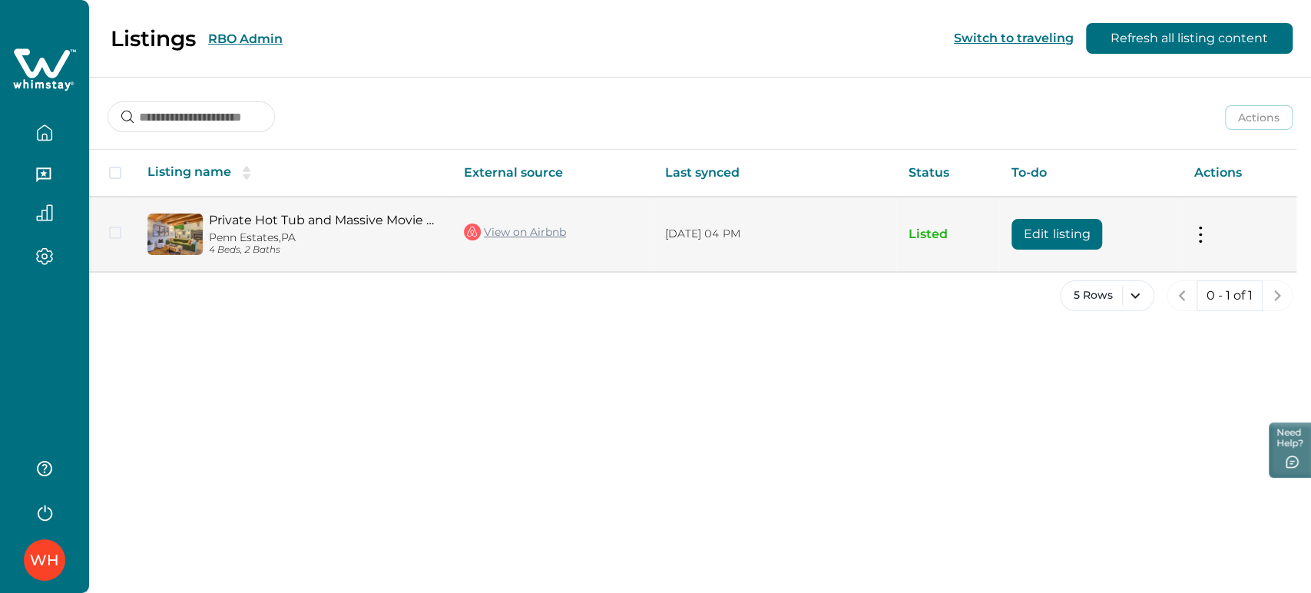
click at [537, 232] on link "View on Airbnb" at bounding box center [515, 232] width 102 height 20
click at [1201, 237] on button at bounding box center [1200, 234] width 12 height 16
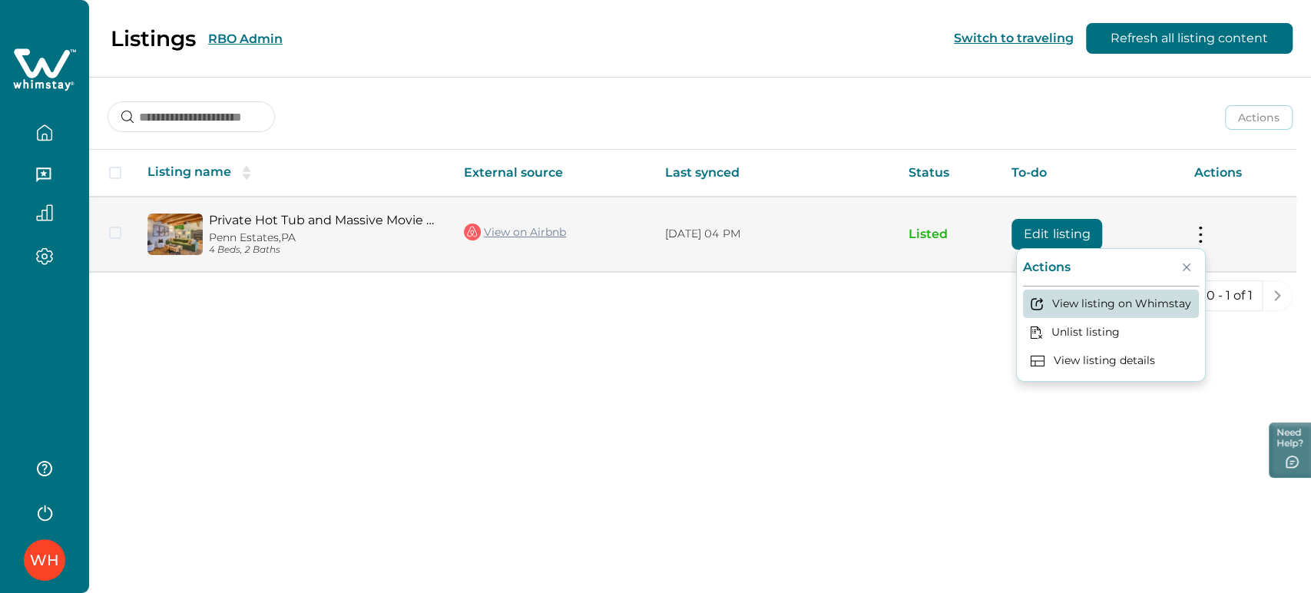
click at [1118, 295] on button "View listing on Whimstay" at bounding box center [1111, 304] width 176 height 28
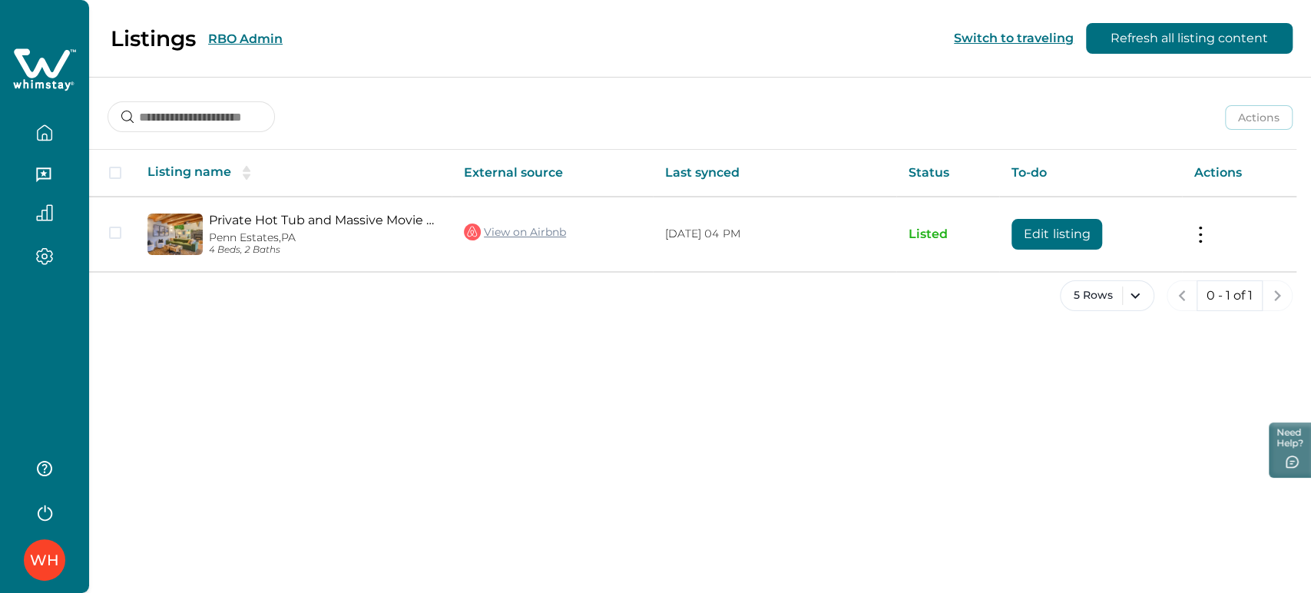
click at [231, 35] on button "RBO Admin" at bounding box center [245, 38] width 75 height 15
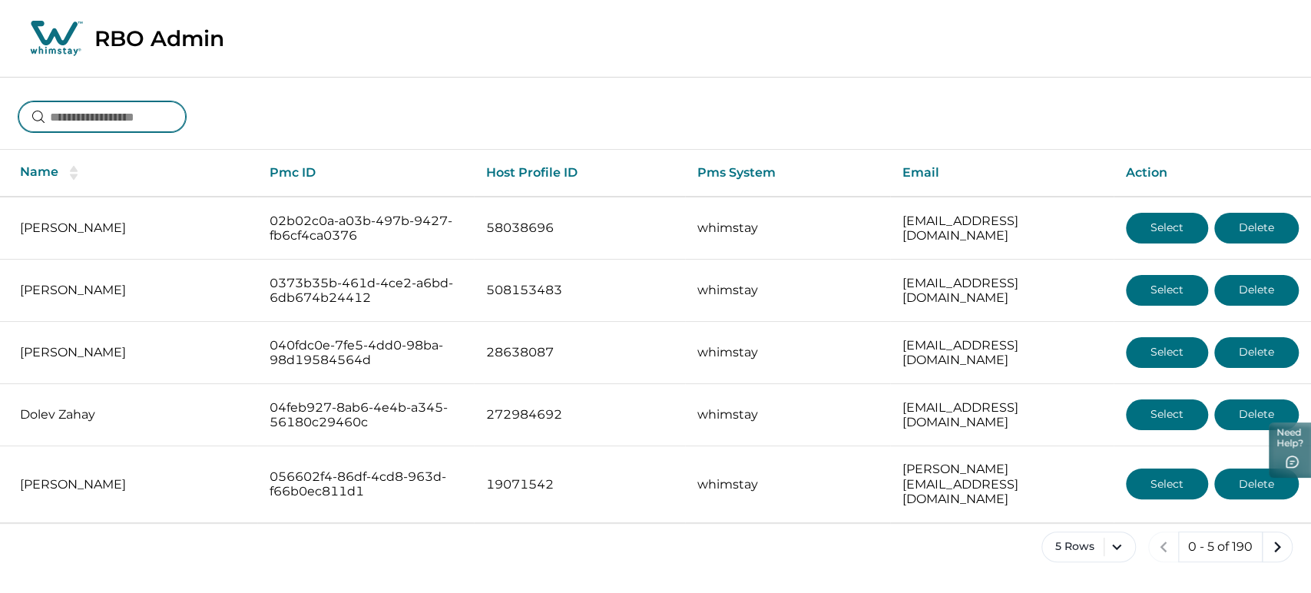
click at [139, 121] on input at bounding box center [101, 116] width 167 height 31
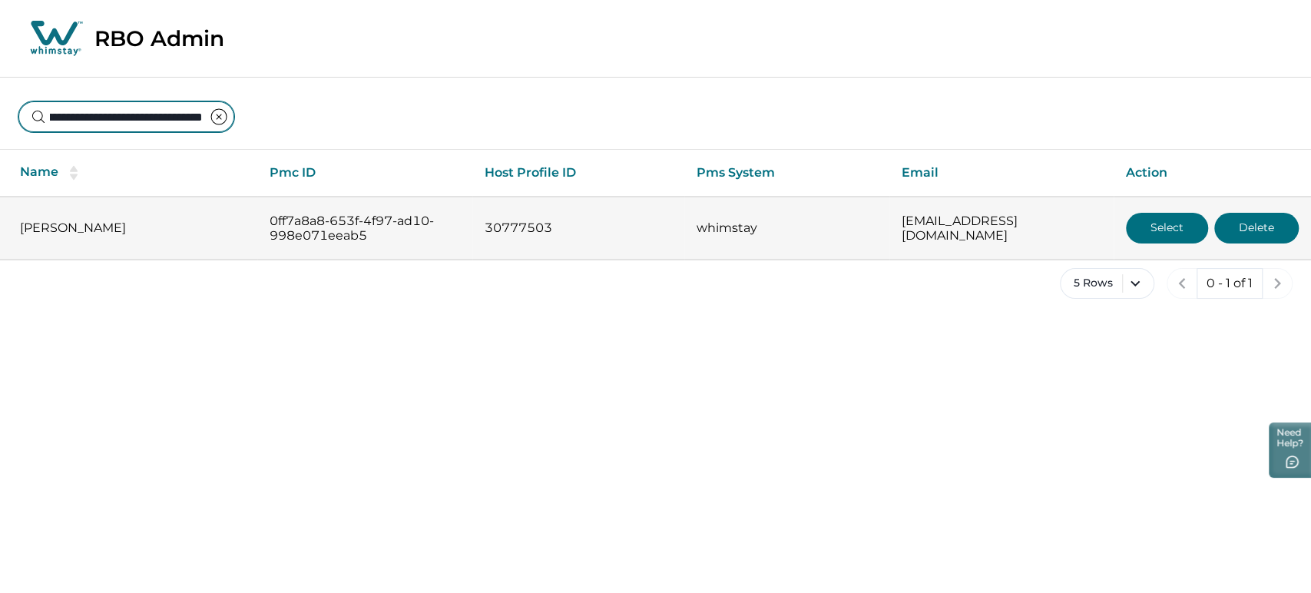
type input "**********"
click at [1176, 231] on button "Select" at bounding box center [1167, 228] width 82 height 31
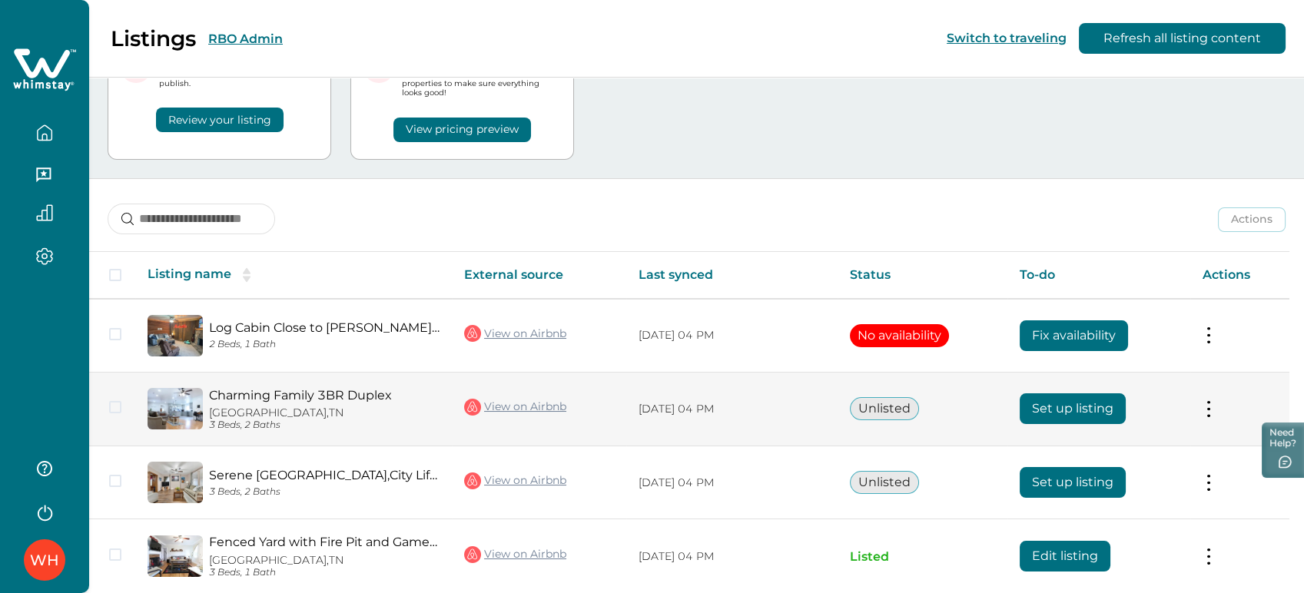
scroll to position [148, 0]
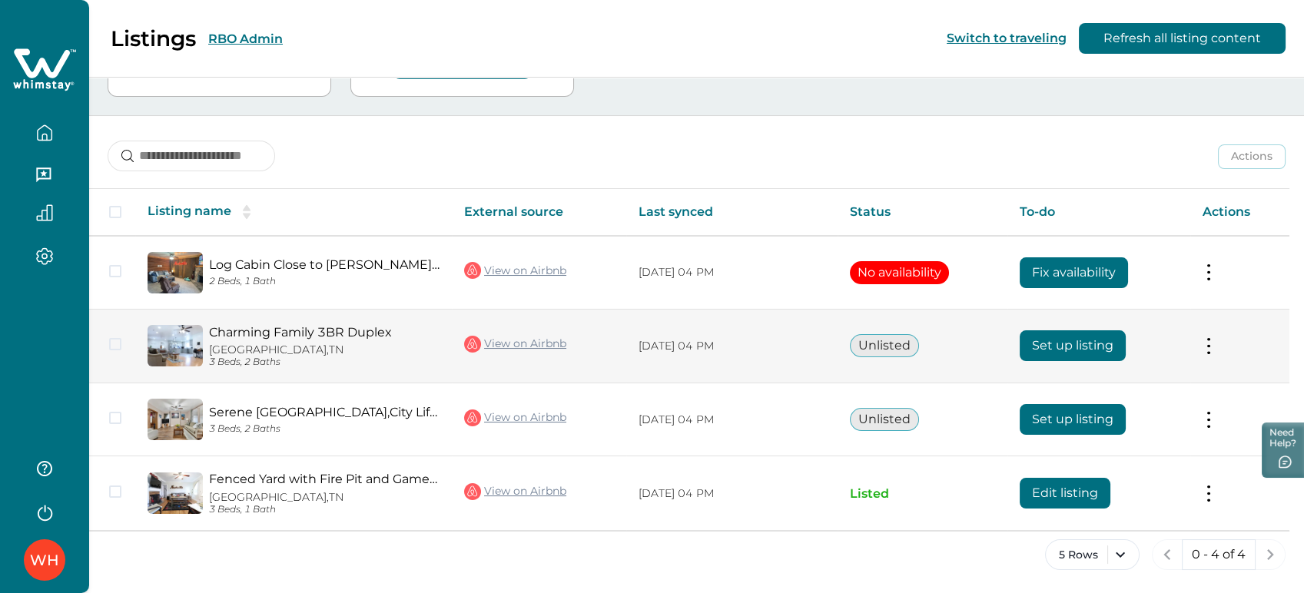
click at [535, 346] on link "View on Airbnb" at bounding box center [515, 344] width 102 height 20
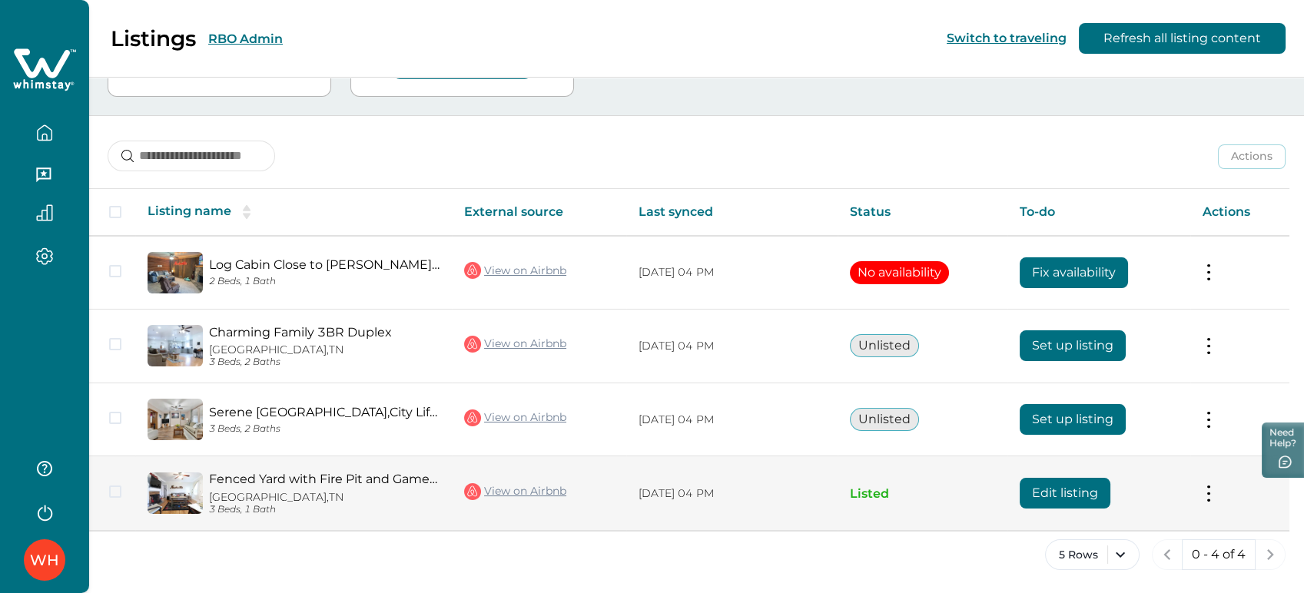
click at [1046, 504] on button "Edit listing" at bounding box center [1064, 493] width 91 height 31
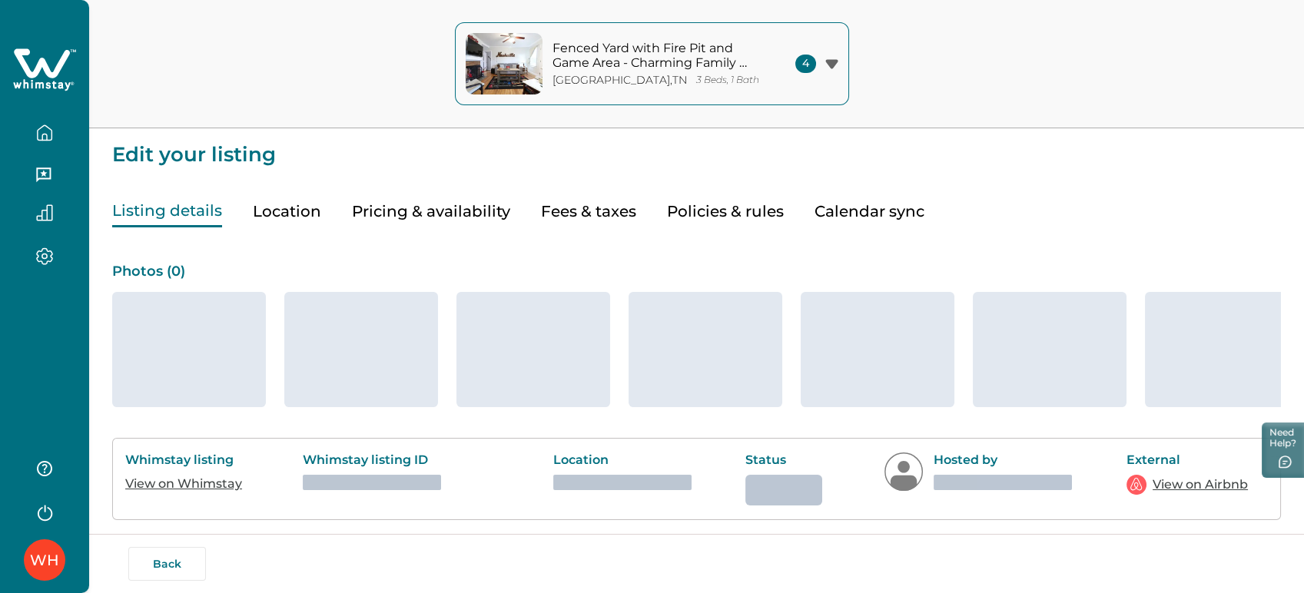
click at [415, 214] on button "Pricing & availability" at bounding box center [431, 211] width 158 height 31
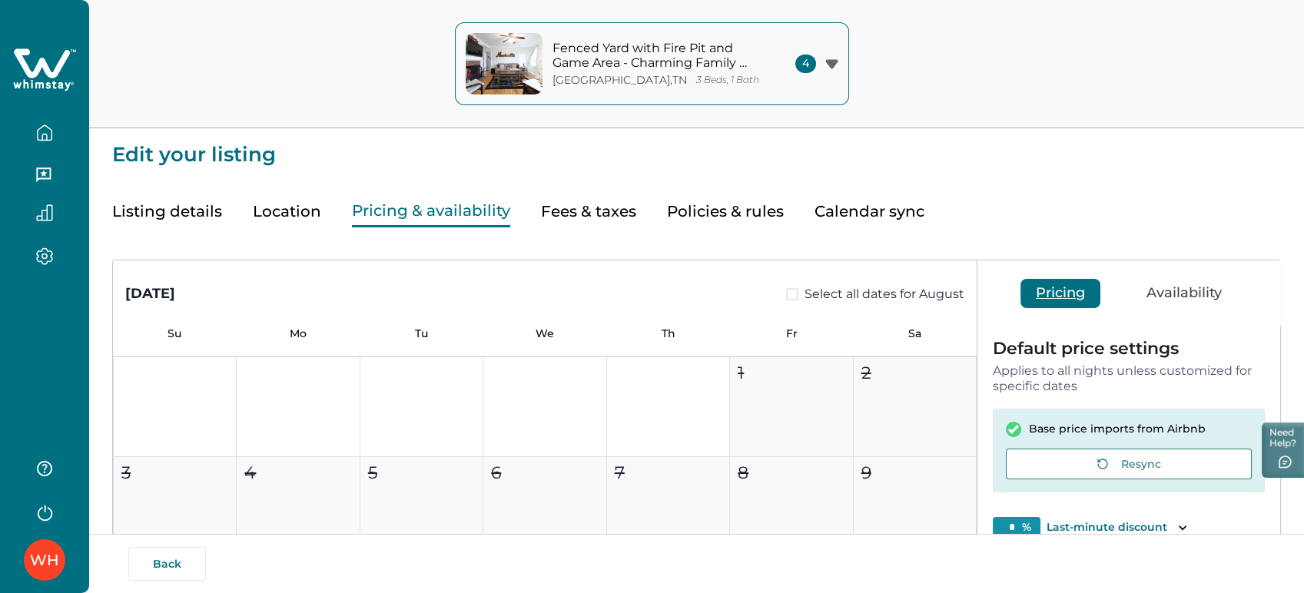
type input "**"
click at [434, 212] on button "Pricing & availability" at bounding box center [431, 211] width 158 height 31
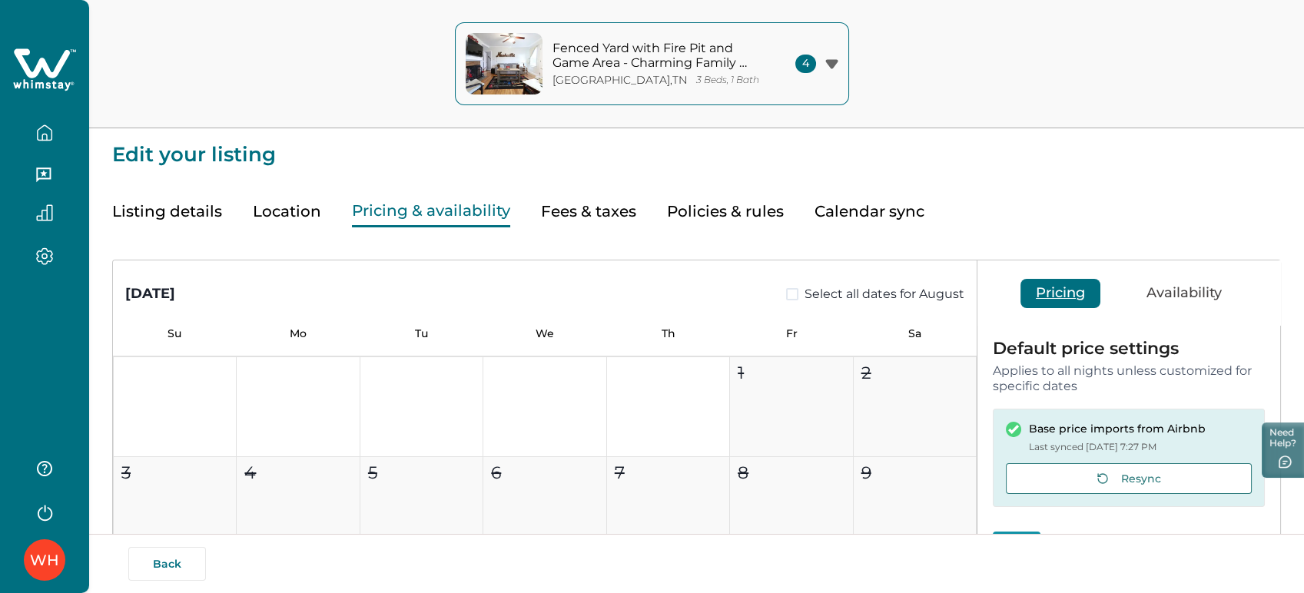
click at [1206, 285] on button "Availability" at bounding box center [1184, 293] width 106 height 29
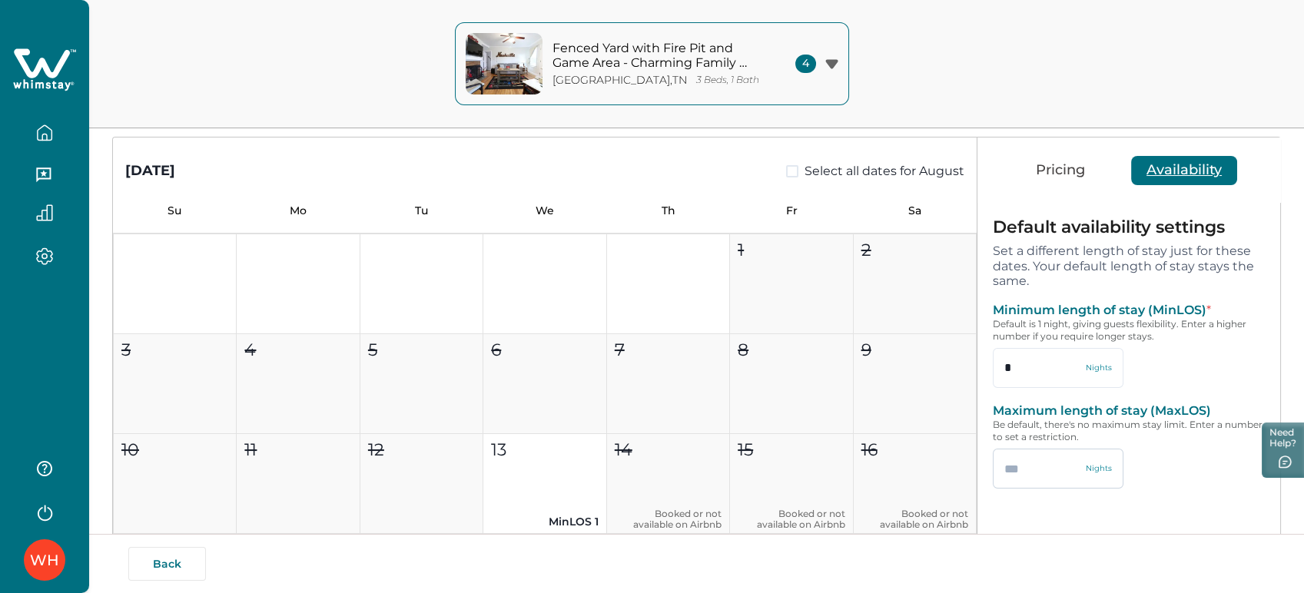
scroll to position [85, 0]
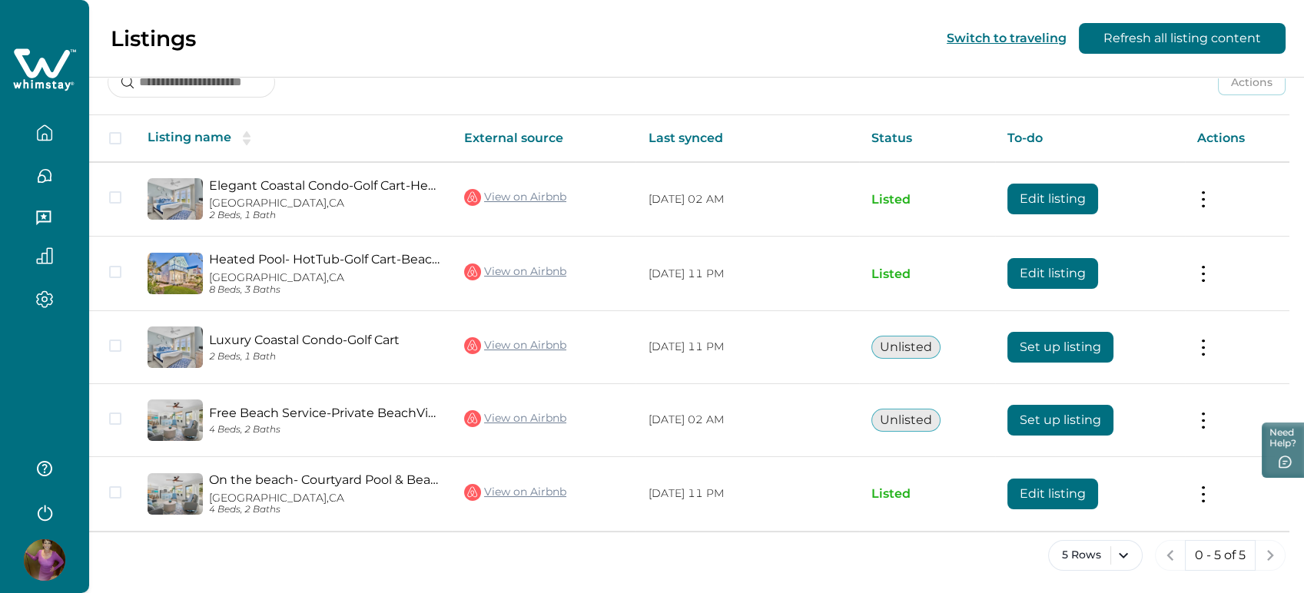
drag, startPoint x: 0, startPoint y: 0, endPoint x: 58, endPoint y: 539, distance: 542.4
click at [58, 539] on div at bounding box center [44, 559] width 41 height 41
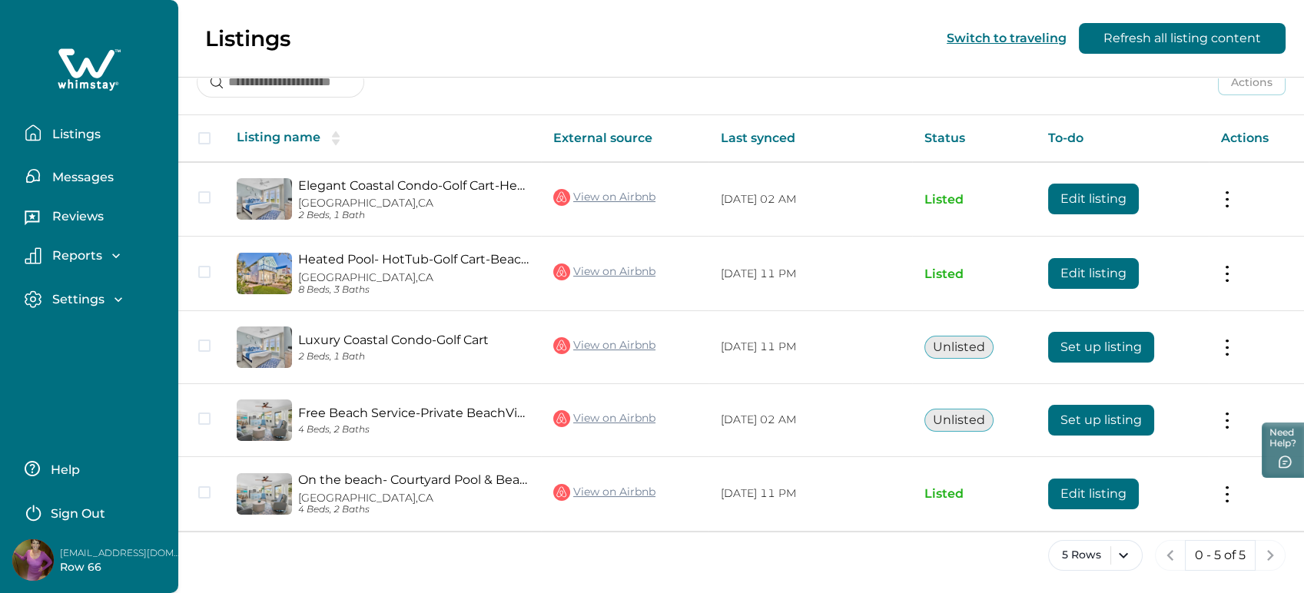
click at [141, 555] on p "[EMAIL_ADDRESS][DOMAIN_NAME]" at bounding box center [121, 552] width 123 height 15
click at [141, 555] on p "jbennett111+row66@gmail.com" at bounding box center [121, 552] width 123 height 15
copy p "jbennett111+row66@gmail.com"
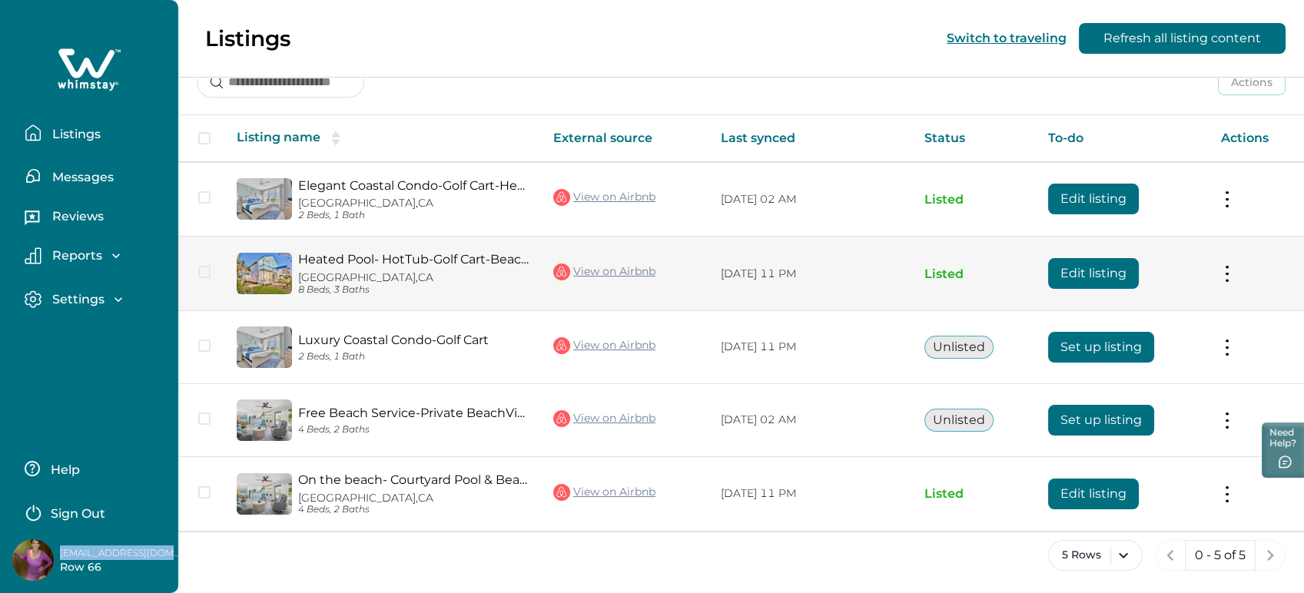
click at [598, 271] on link "View on Airbnb" at bounding box center [604, 272] width 102 height 20
